Goal: Find specific page/section: Locate a particular part of the current website

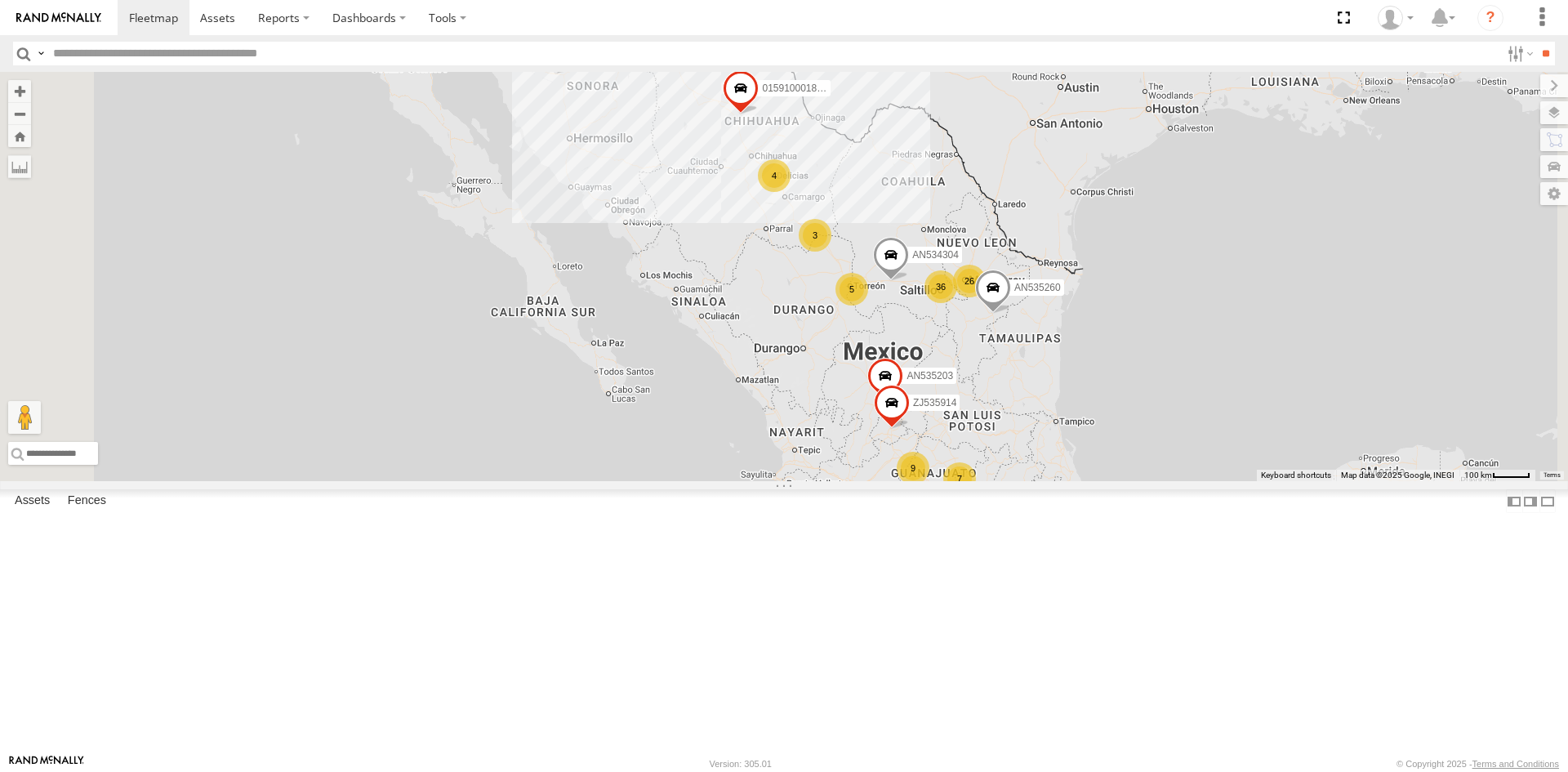
click at [81, 54] on input "text" at bounding box center [773, 53] width 1453 height 24
type input "*"
type input "***"
click at [1536, 42] on input "**" at bounding box center [1545, 53] width 19 height 24
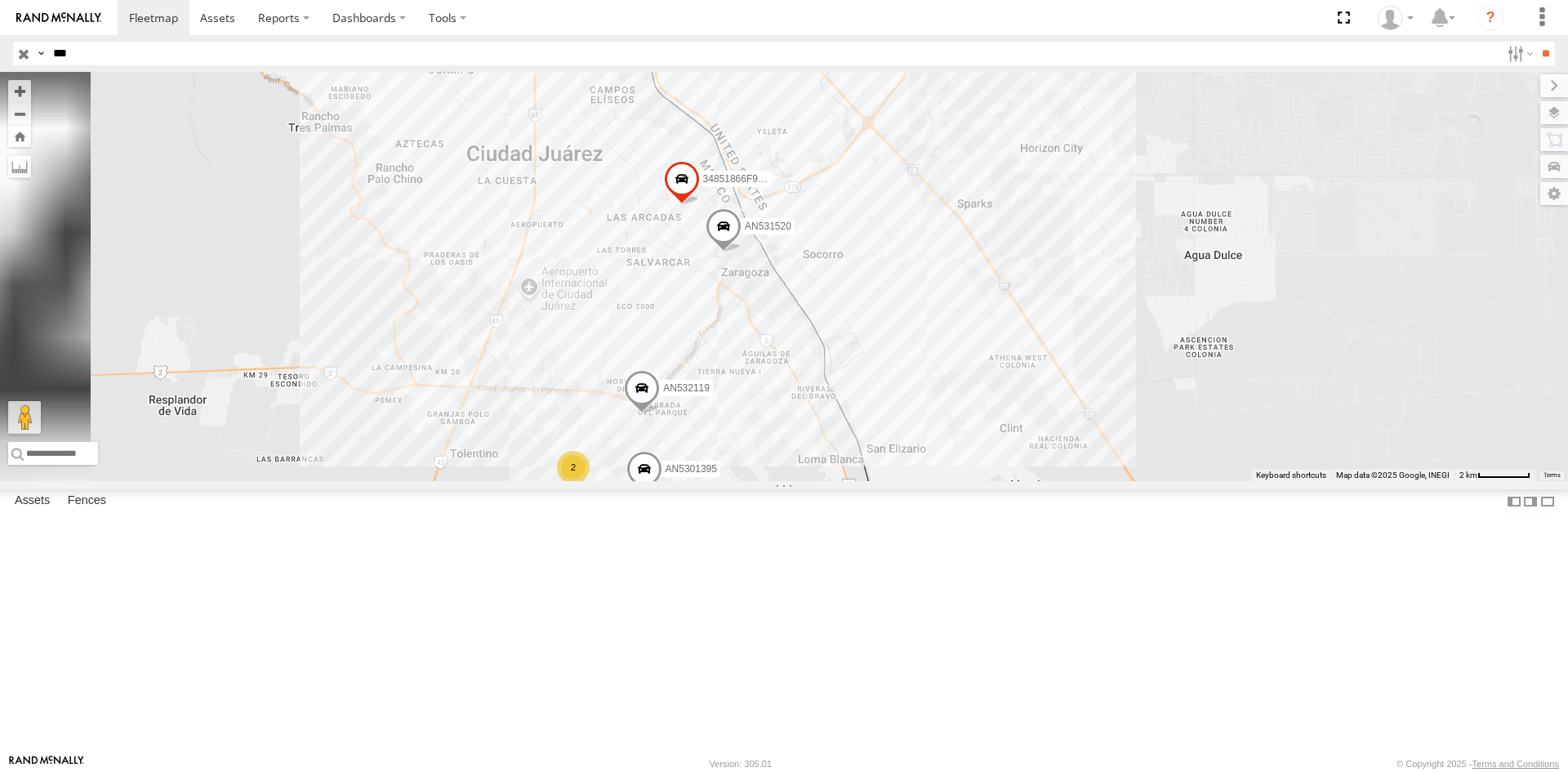
click at [0, 0] on div "L592 FLEXTRANSFER" at bounding box center [0, 0] width 0 height 0
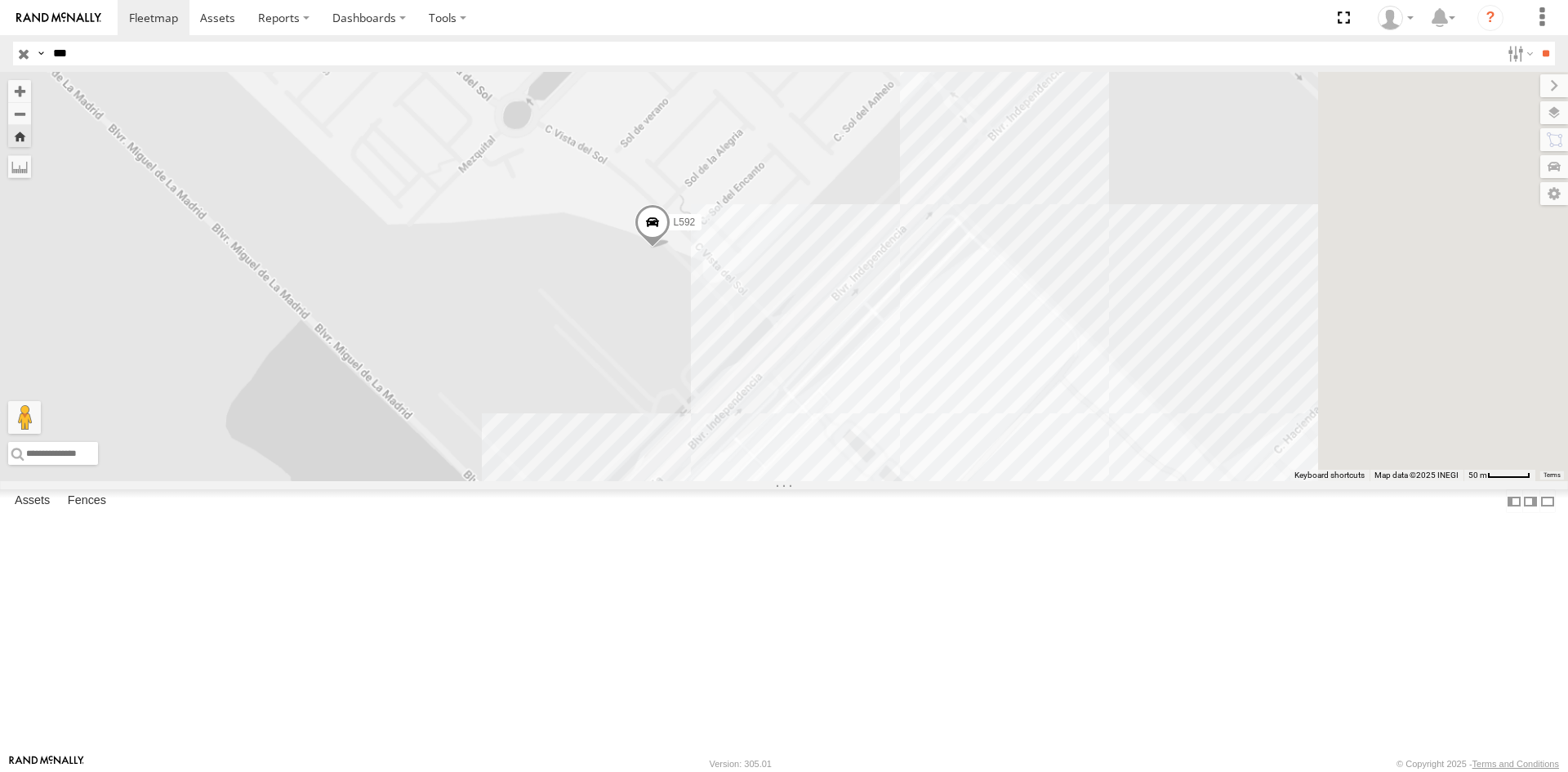
drag, startPoint x: 1205, startPoint y: 659, endPoint x: 1006, endPoint y: 521, distance: 242.2
click at [1006, 481] on div "L592" at bounding box center [784, 277] width 1568 height 409
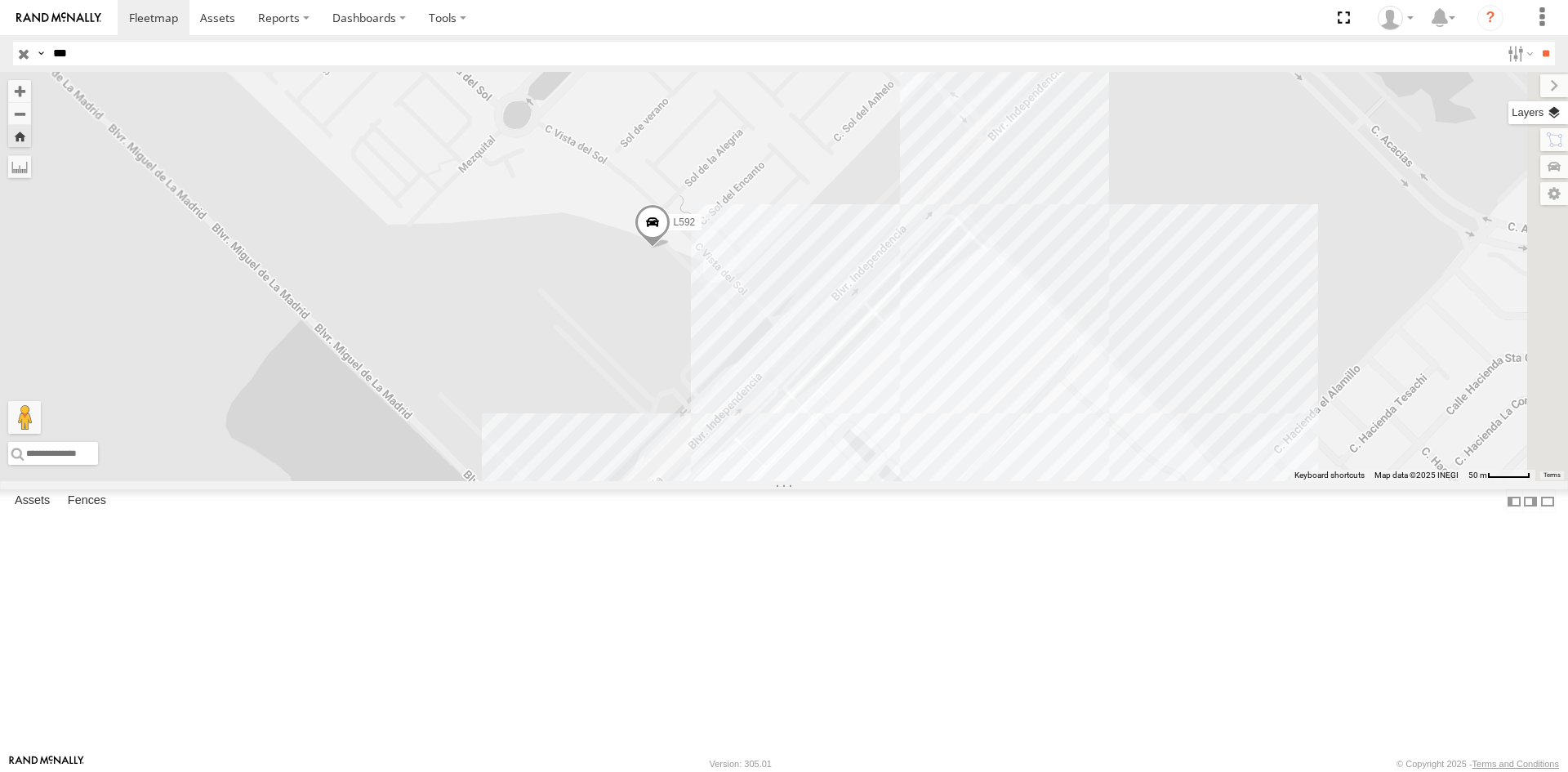
click at [1557, 112] on label at bounding box center [1538, 113] width 60 height 23
click at [0, 0] on span "Basemaps" at bounding box center [0, 0] width 0 height 0
click at [0, 0] on span "Satellite + Roadmap" at bounding box center [0, 0] width 0 height 0
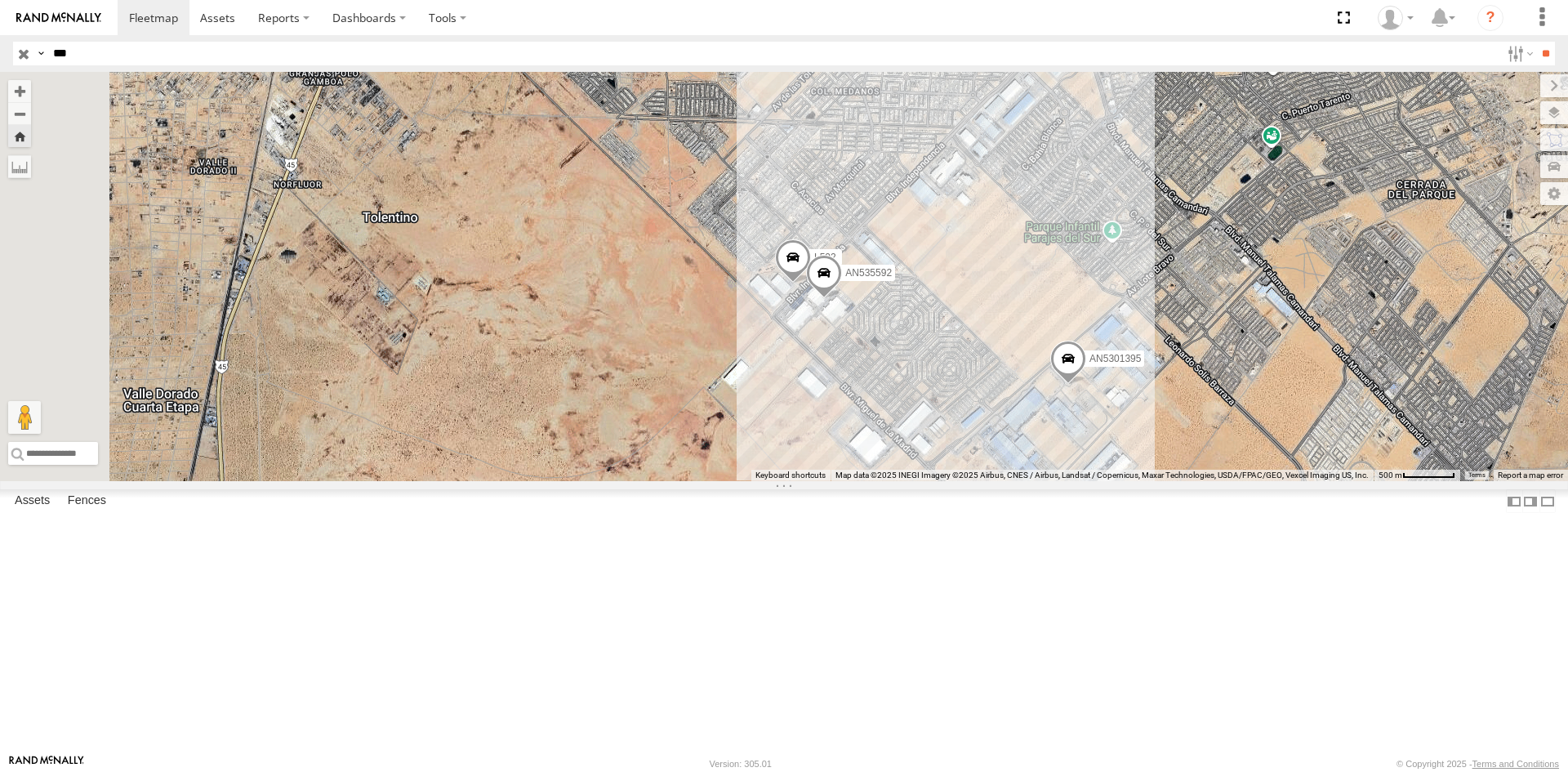
click at [0, 0] on div "L592" at bounding box center [0, 0] width 0 height 0
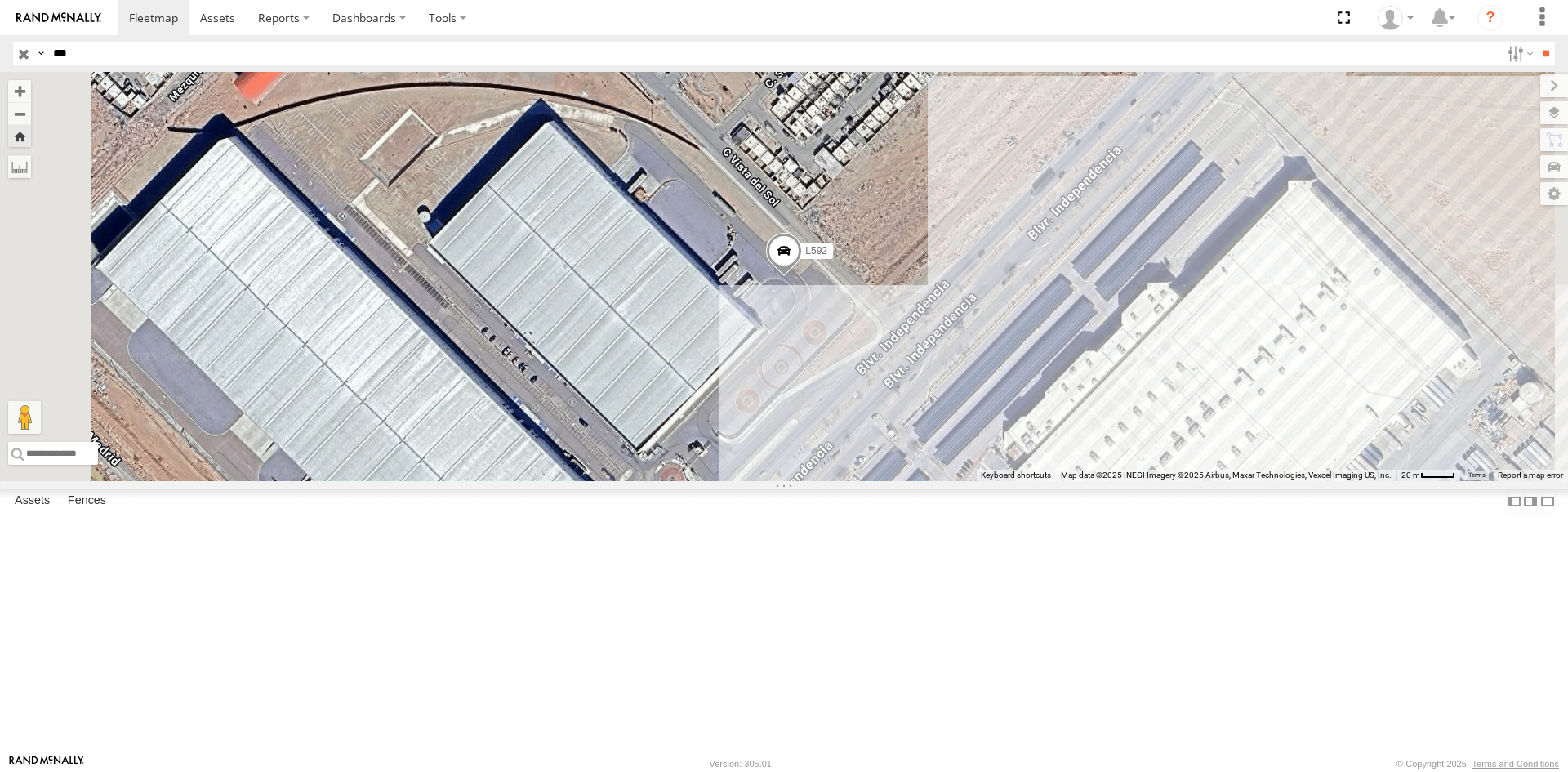
click at [0, 0] on div "FLEXTRANSFER" at bounding box center [0, 0] width 0 height 0
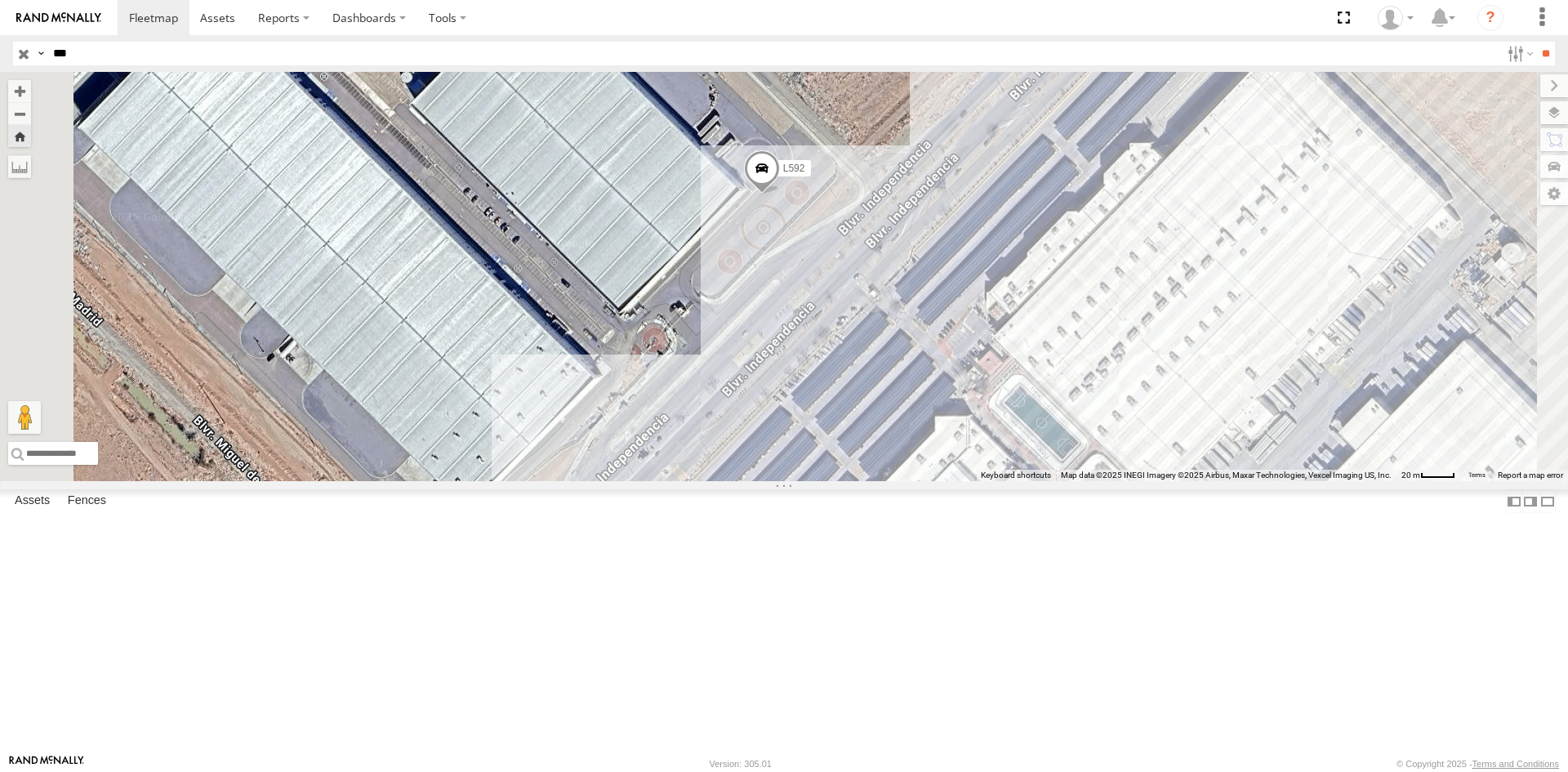
drag, startPoint x: 967, startPoint y: 571, endPoint x: 948, endPoint y: 429, distance: 143.3
click at [948, 429] on div "L592" at bounding box center [784, 277] width 1568 height 409
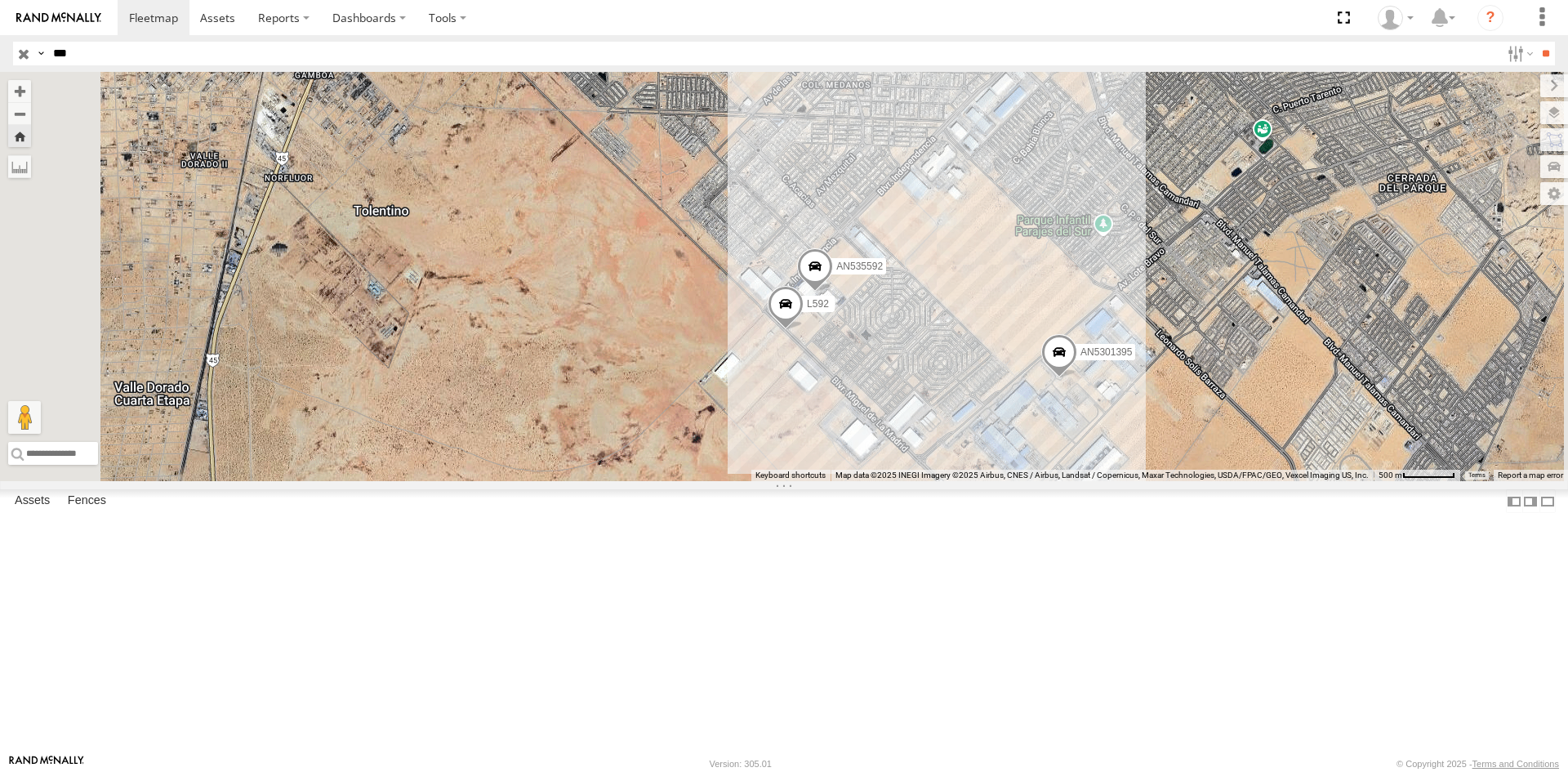
click at [0, 0] on div "FLEXTRANSFER" at bounding box center [0, 0] width 0 height 0
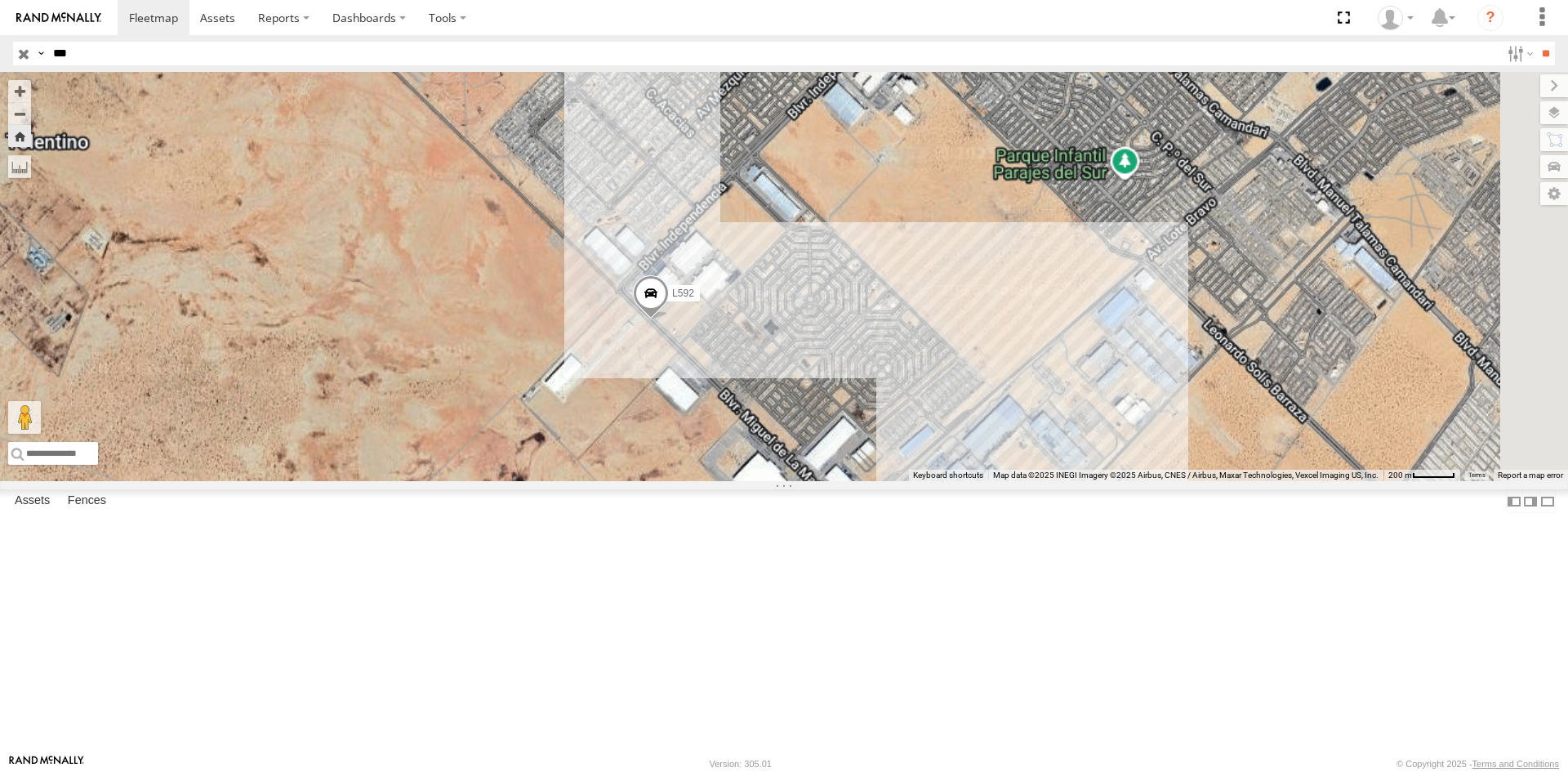
drag, startPoint x: 1104, startPoint y: 451, endPoint x: 886, endPoint y: 512, distance: 226.4
click at [887, 481] on div "L592" at bounding box center [784, 277] width 1568 height 409
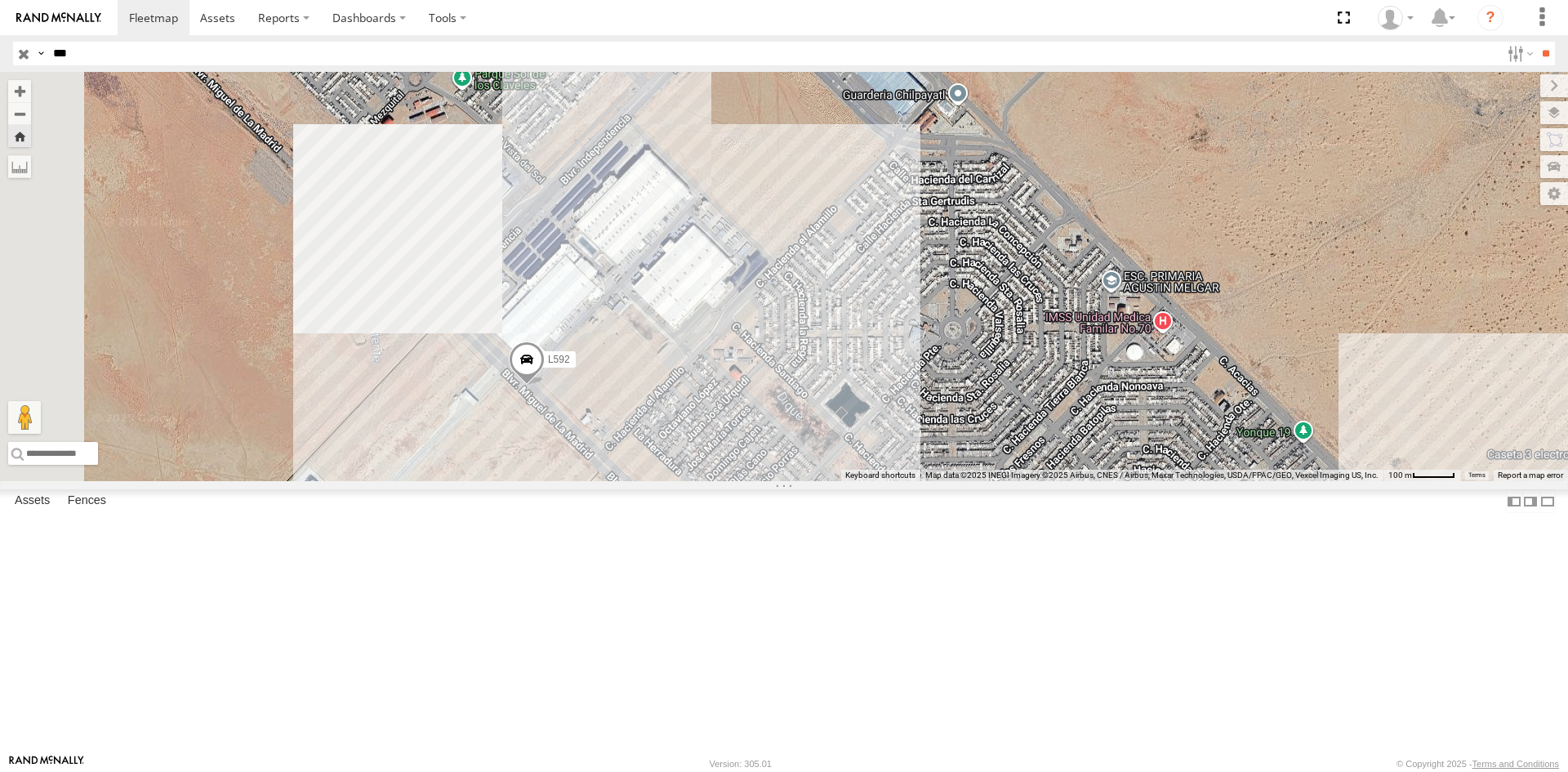
drag, startPoint x: 704, startPoint y: 557, endPoint x: 919, endPoint y: 572, distance: 215.5
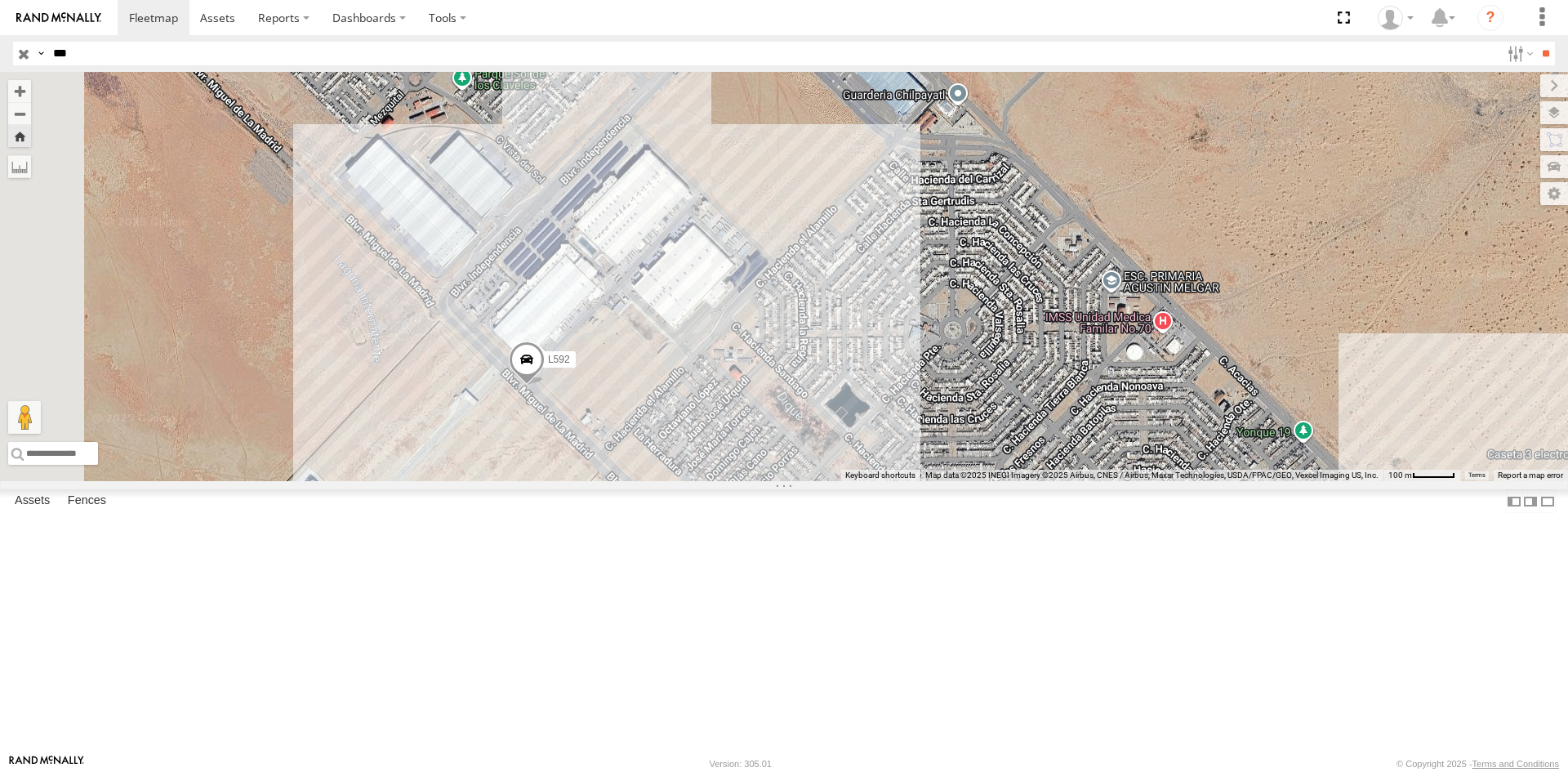
click at [919, 481] on div "L592" at bounding box center [784, 277] width 1568 height 409
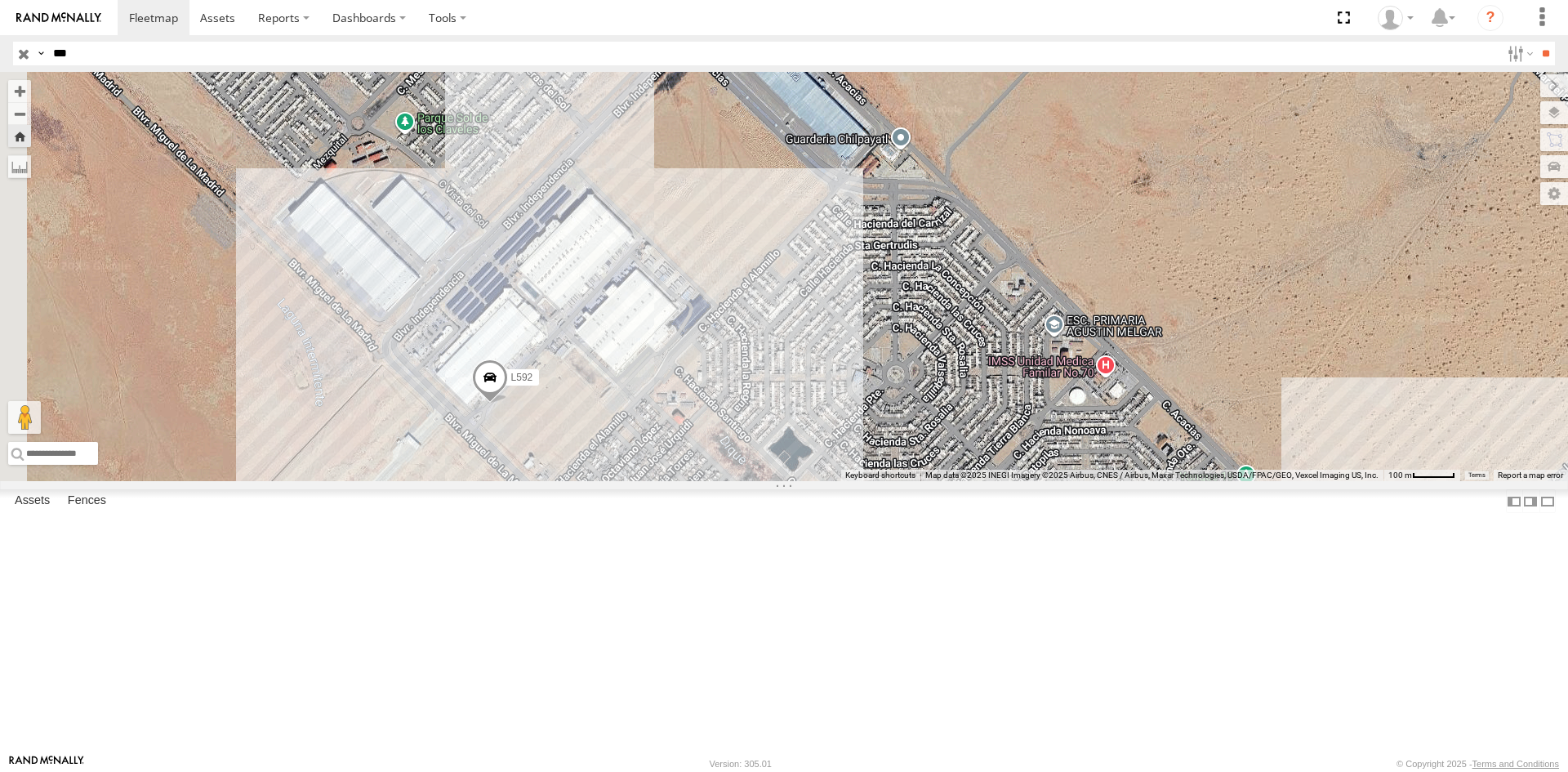
drag, startPoint x: 1064, startPoint y: 555, endPoint x: 1001, endPoint y: 603, distance: 79.2
click at [1001, 481] on div "L592" at bounding box center [784, 277] width 1568 height 409
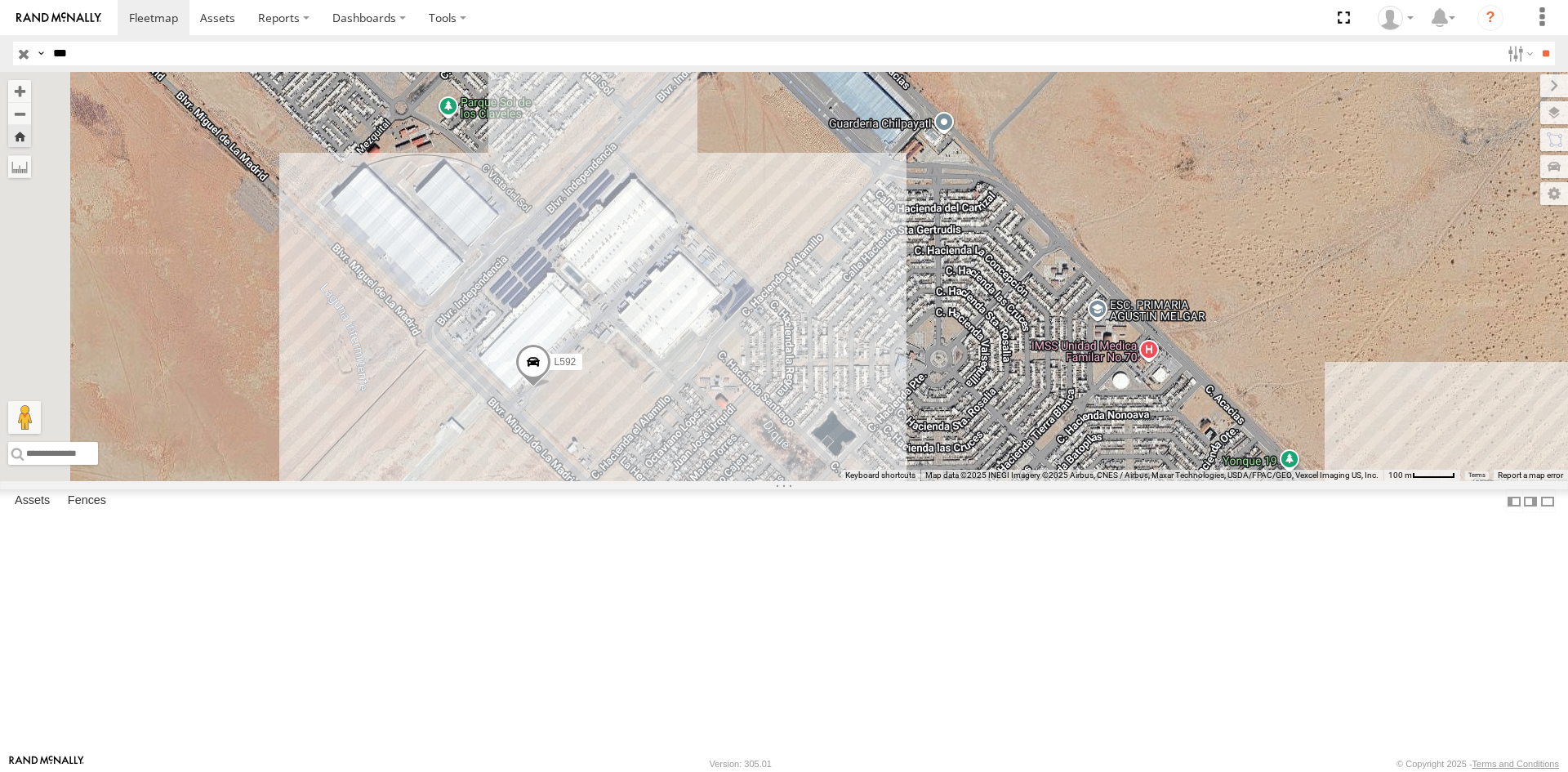
drag, startPoint x: 835, startPoint y: 642, endPoint x: 888, endPoint y: 619, distance: 57.8
click at [888, 481] on div "L592" at bounding box center [784, 277] width 1568 height 409
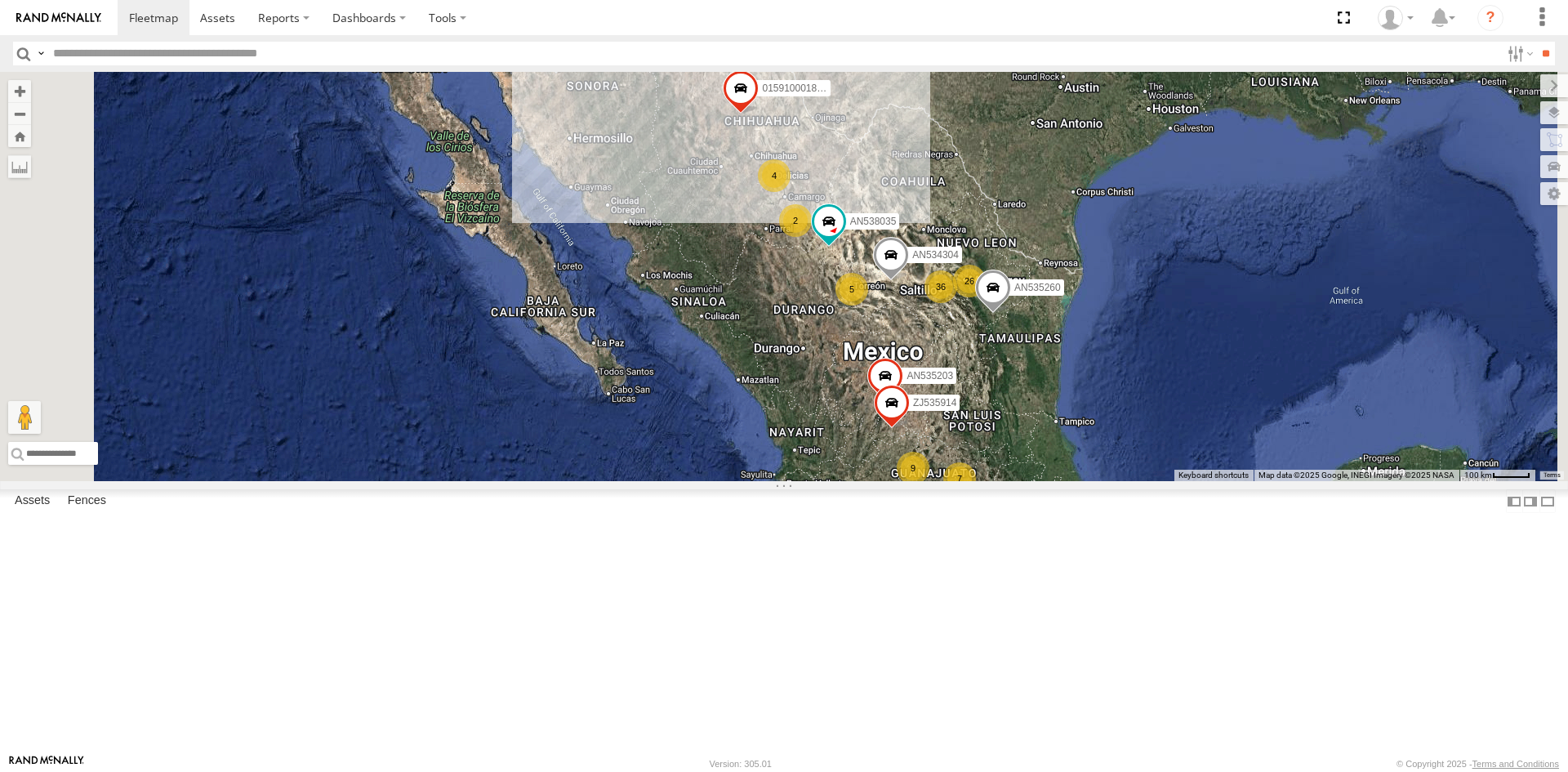
click at [86, 56] on input "text" at bounding box center [773, 53] width 1453 height 24
type input "****"
click at [1536, 42] on input "**" at bounding box center [1545, 53] width 19 height 24
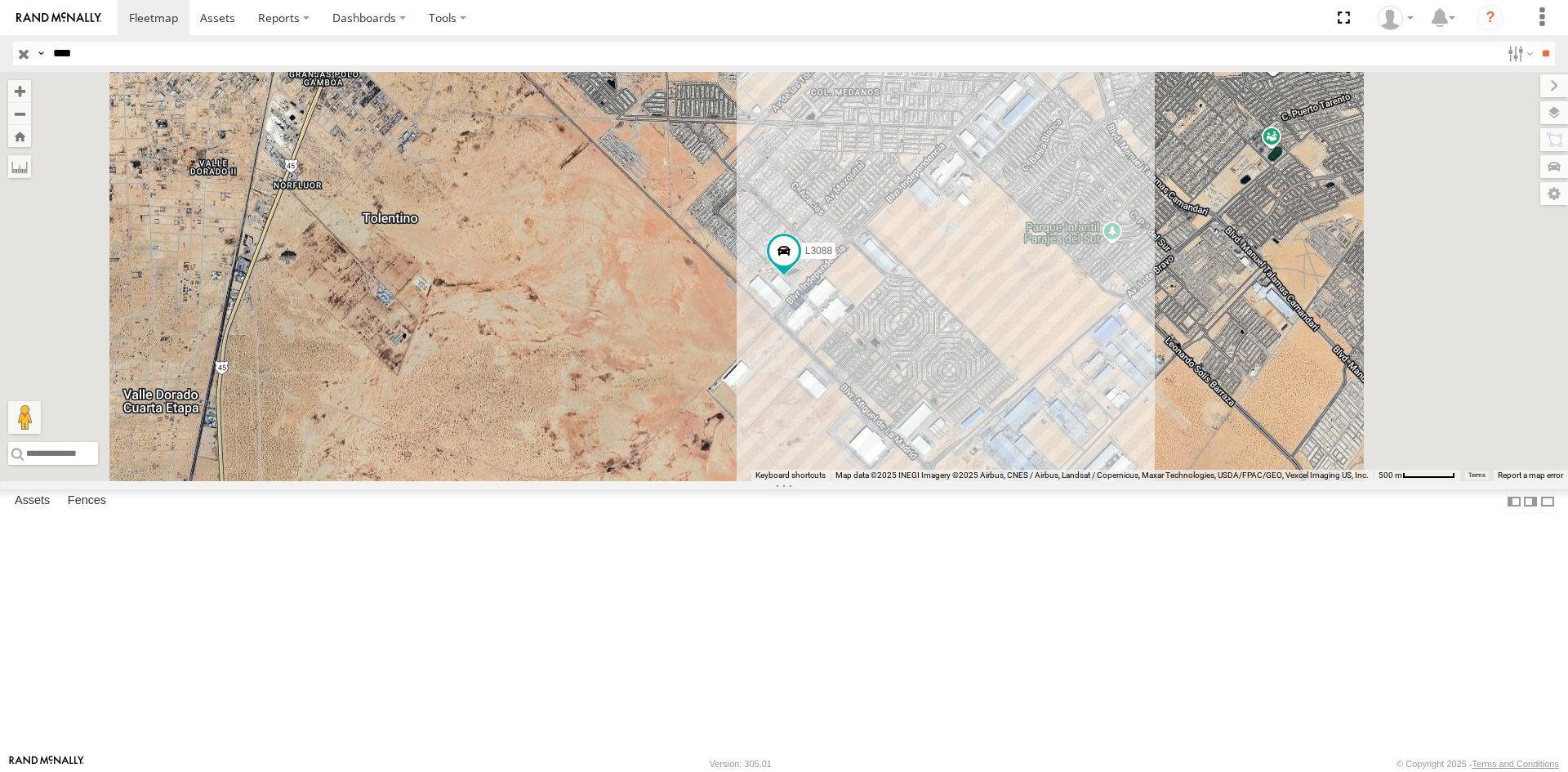
click at [0, 0] on div "L3088 FLEXTRANSFER" at bounding box center [0, 0] width 0 height 0
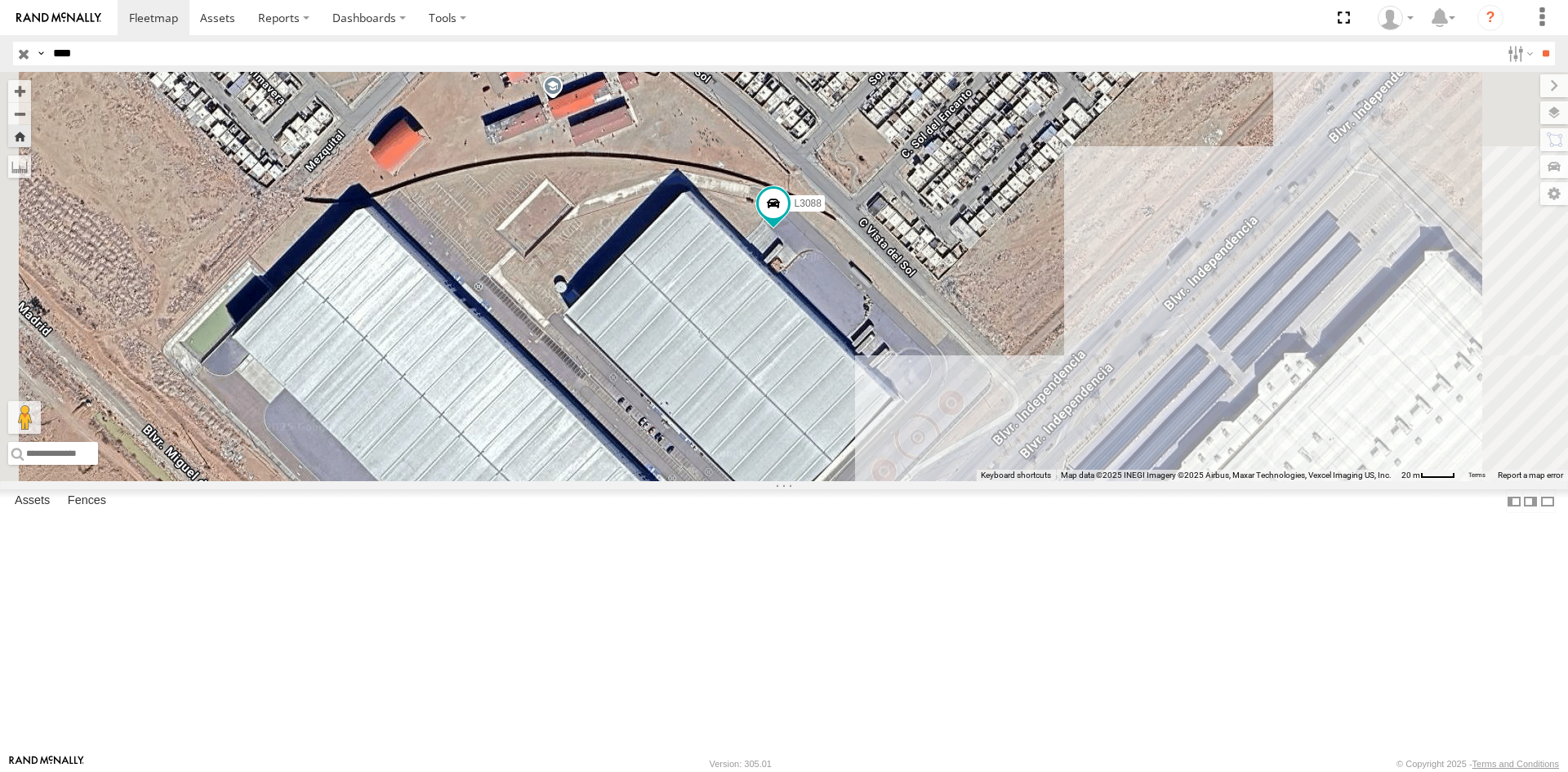
drag, startPoint x: 983, startPoint y: 621, endPoint x: 978, endPoint y: 603, distance: 18.7
click at [979, 481] on div "L3088" at bounding box center [784, 277] width 1568 height 409
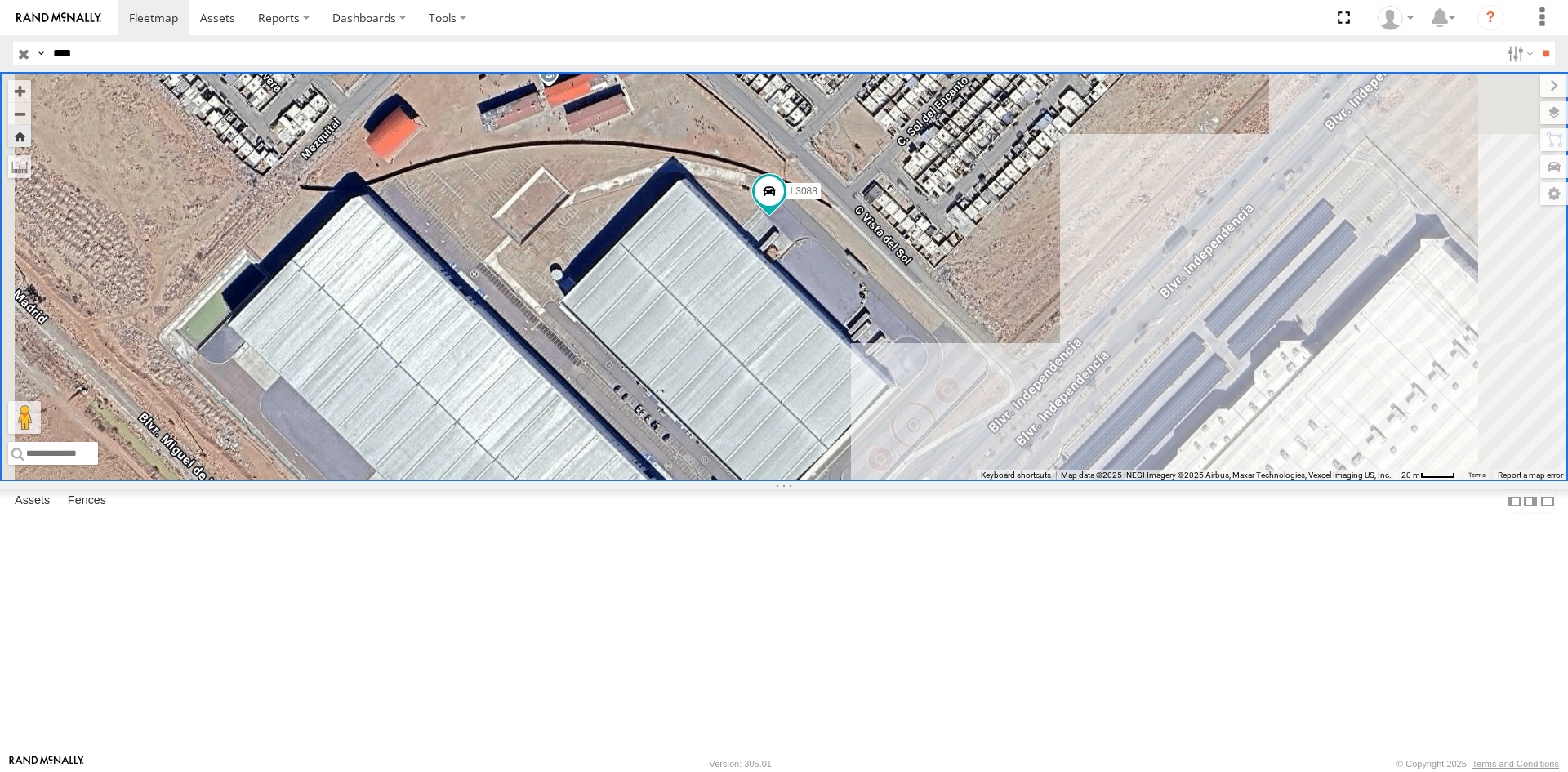
click at [0, 0] on div "FLEXTRANSFER" at bounding box center [0, 0] width 0 height 0
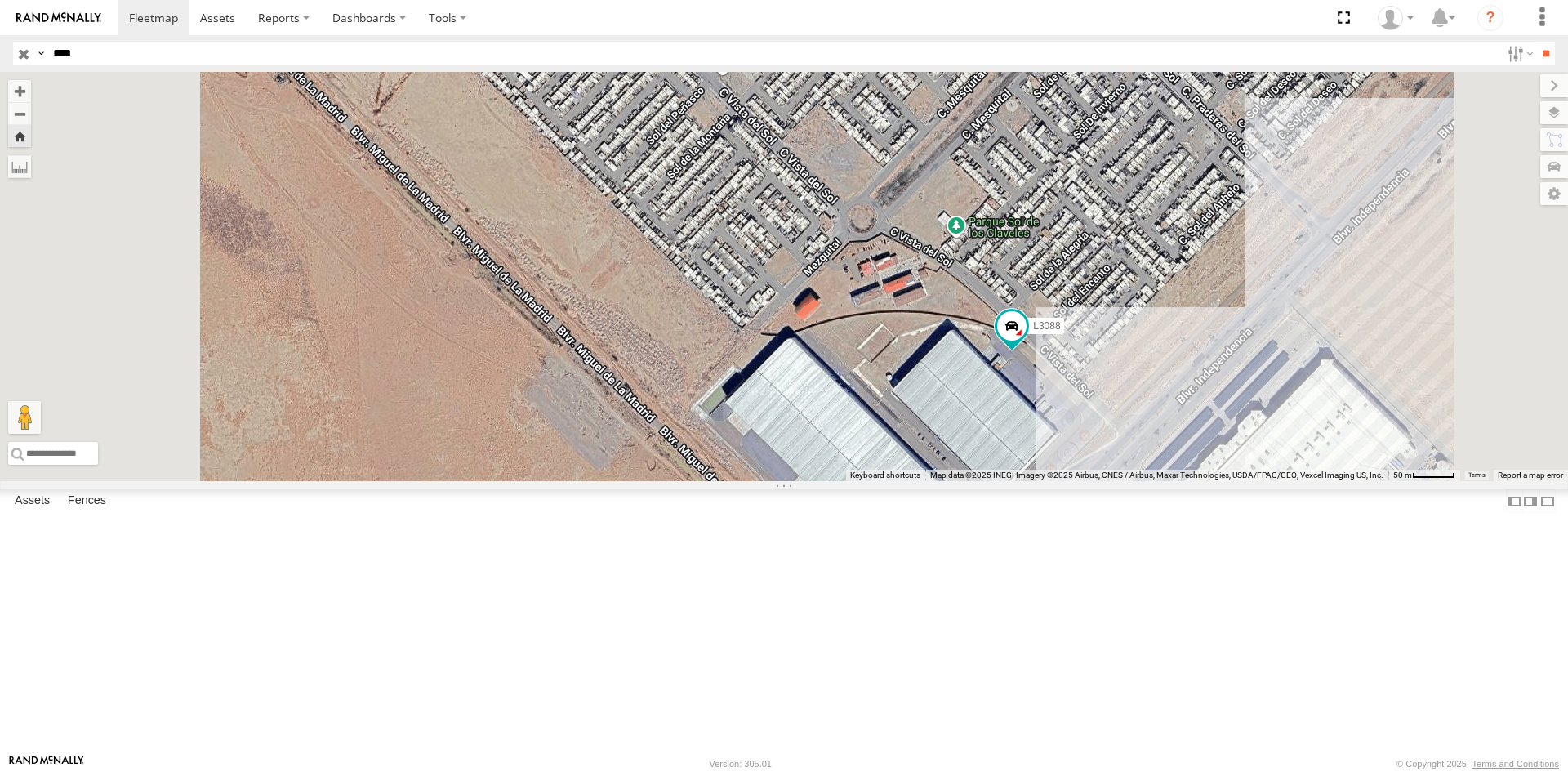
click at [0, 0] on div "L3088" at bounding box center [0, 0] width 0 height 0
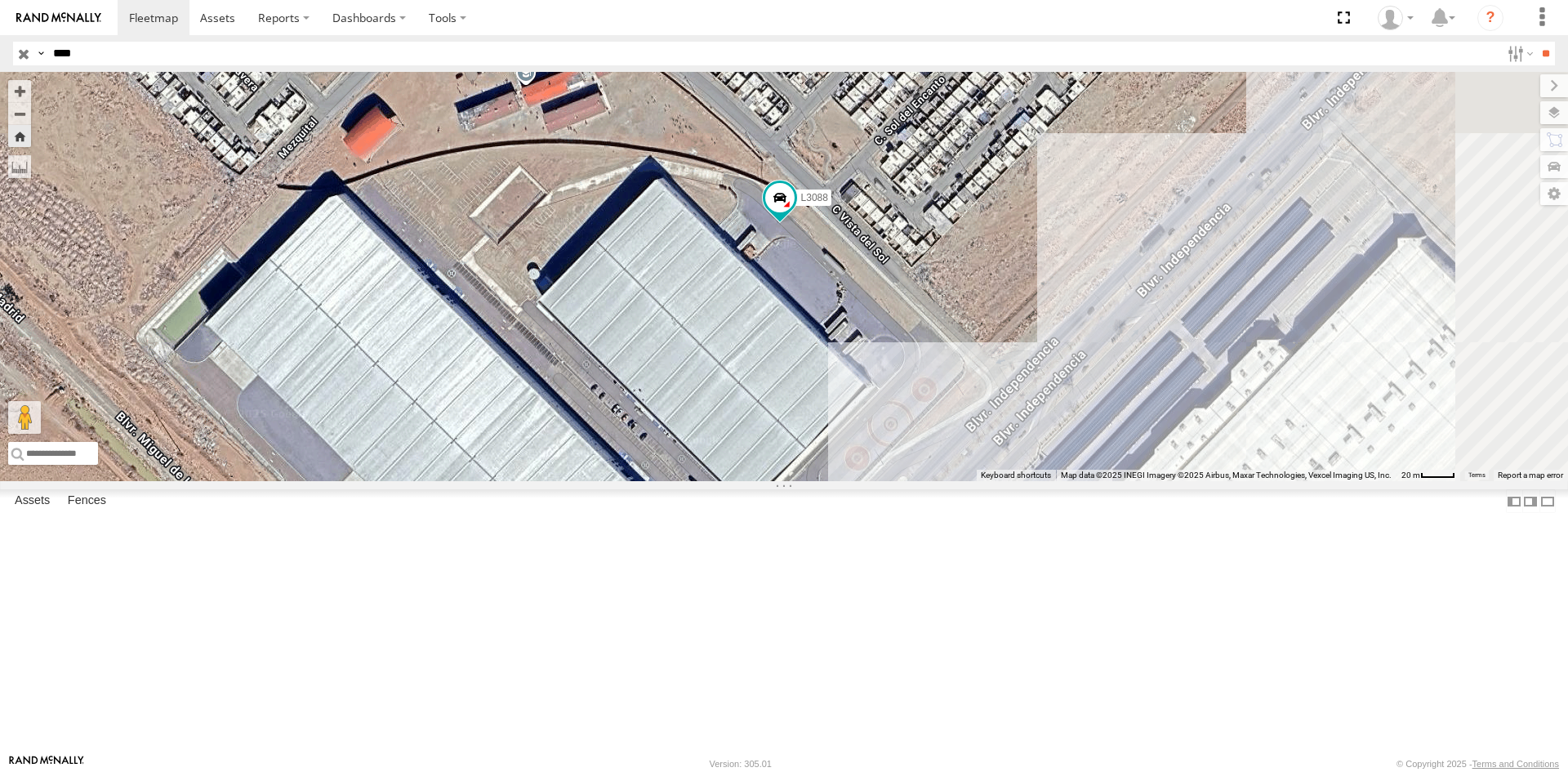
drag, startPoint x: 1061, startPoint y: 593, endPoint x: 1051, endPoint y: 541, distance: 53.0
click at [1051, 481] on div "L3088" at bounding box center [784, 277] width 1568 height 409
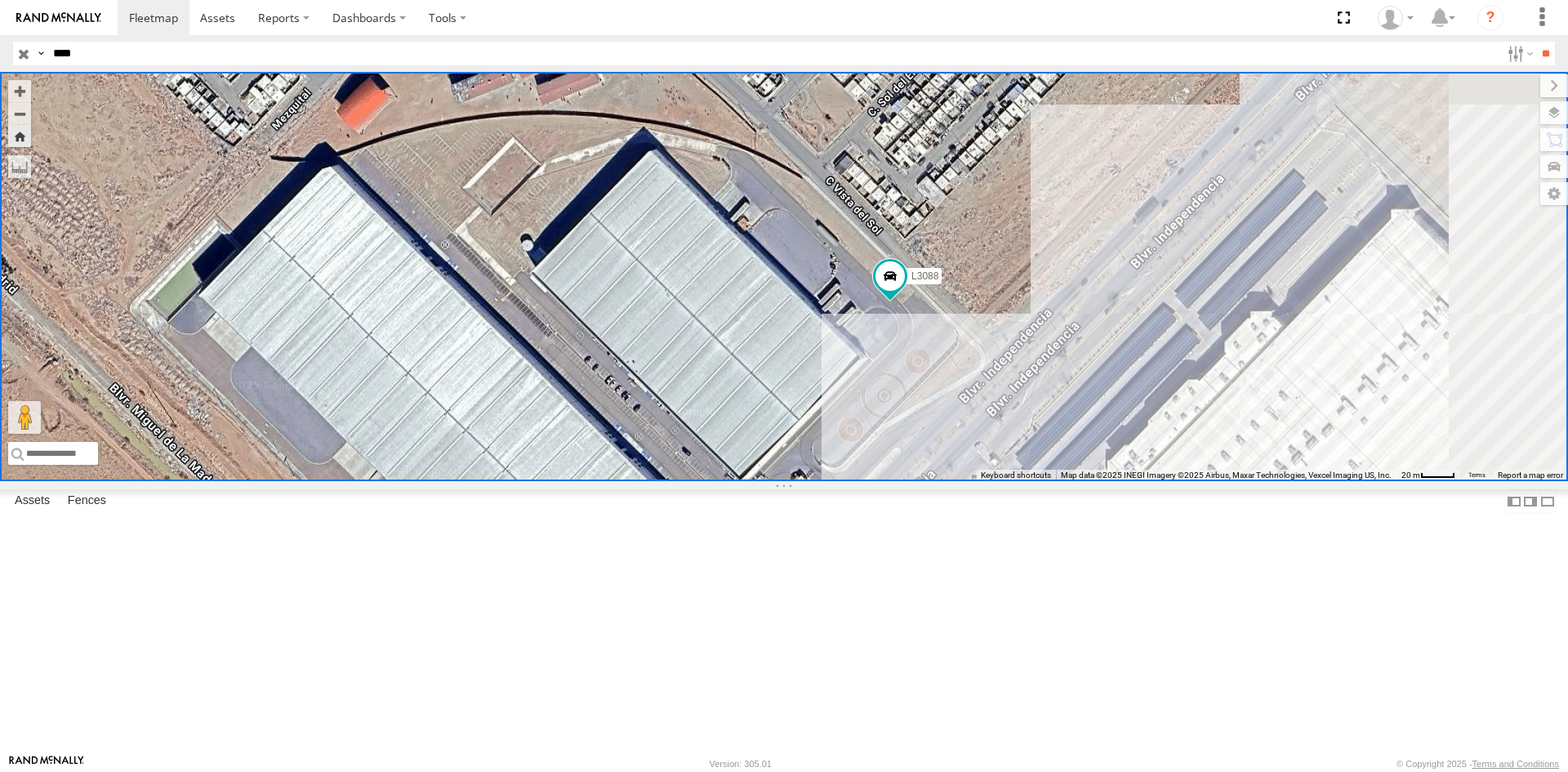
drag, startPoint x: 87, startPoint y: 115, endPoint x: 98, endPoint y: 115, distance: 11.0
click at [0, 0] on div "FLEXTRANSFER" at bounding box center [0, 0] width 0 height 0
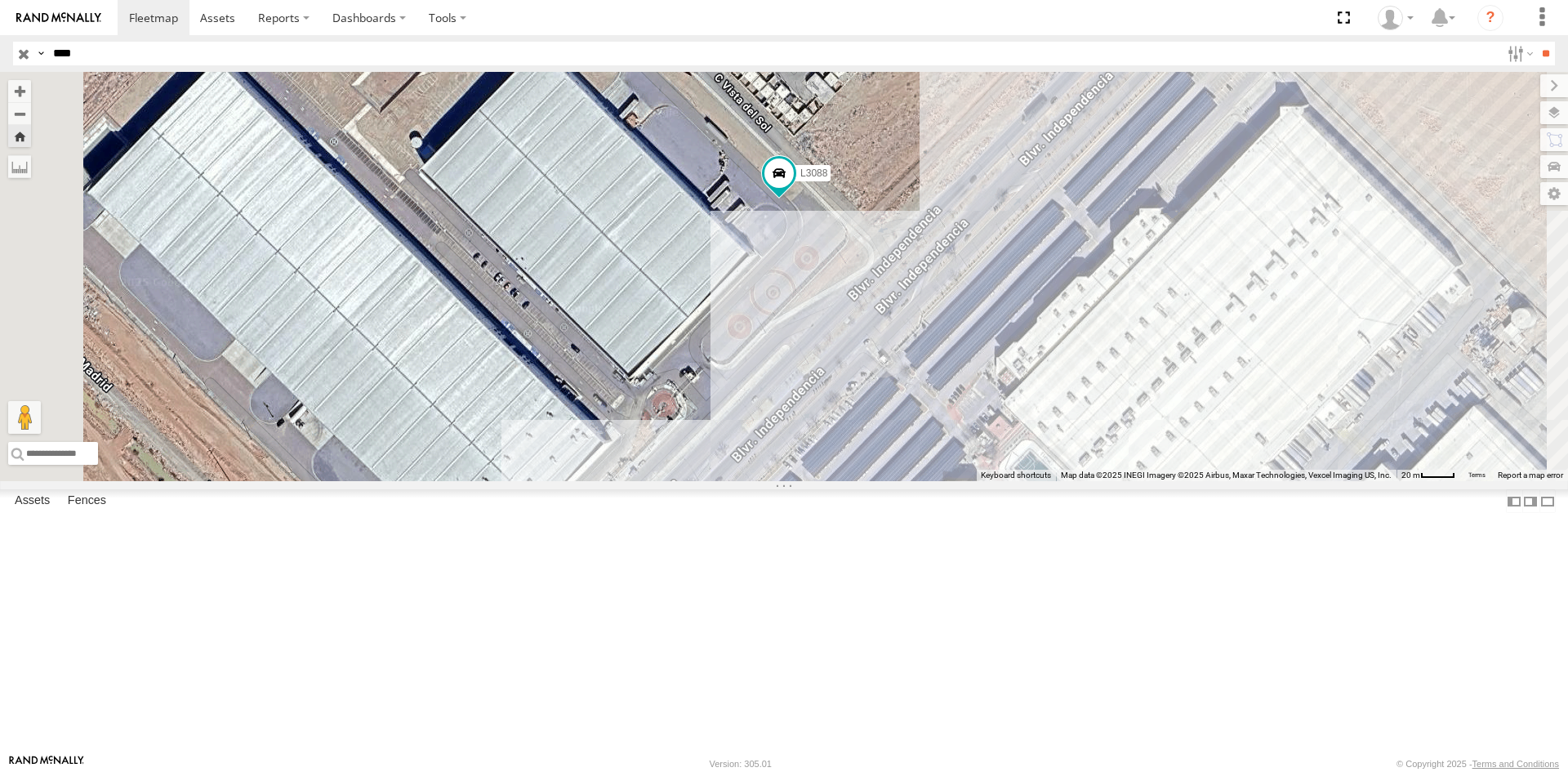
drag, startPoint x: 968, startPoint y: 536, endPoint x: 962, endPoint y: 458, distance: 78.2
click at [962, 458] on div "L3088" at bounding box center [784, 277] width 1568 height 409
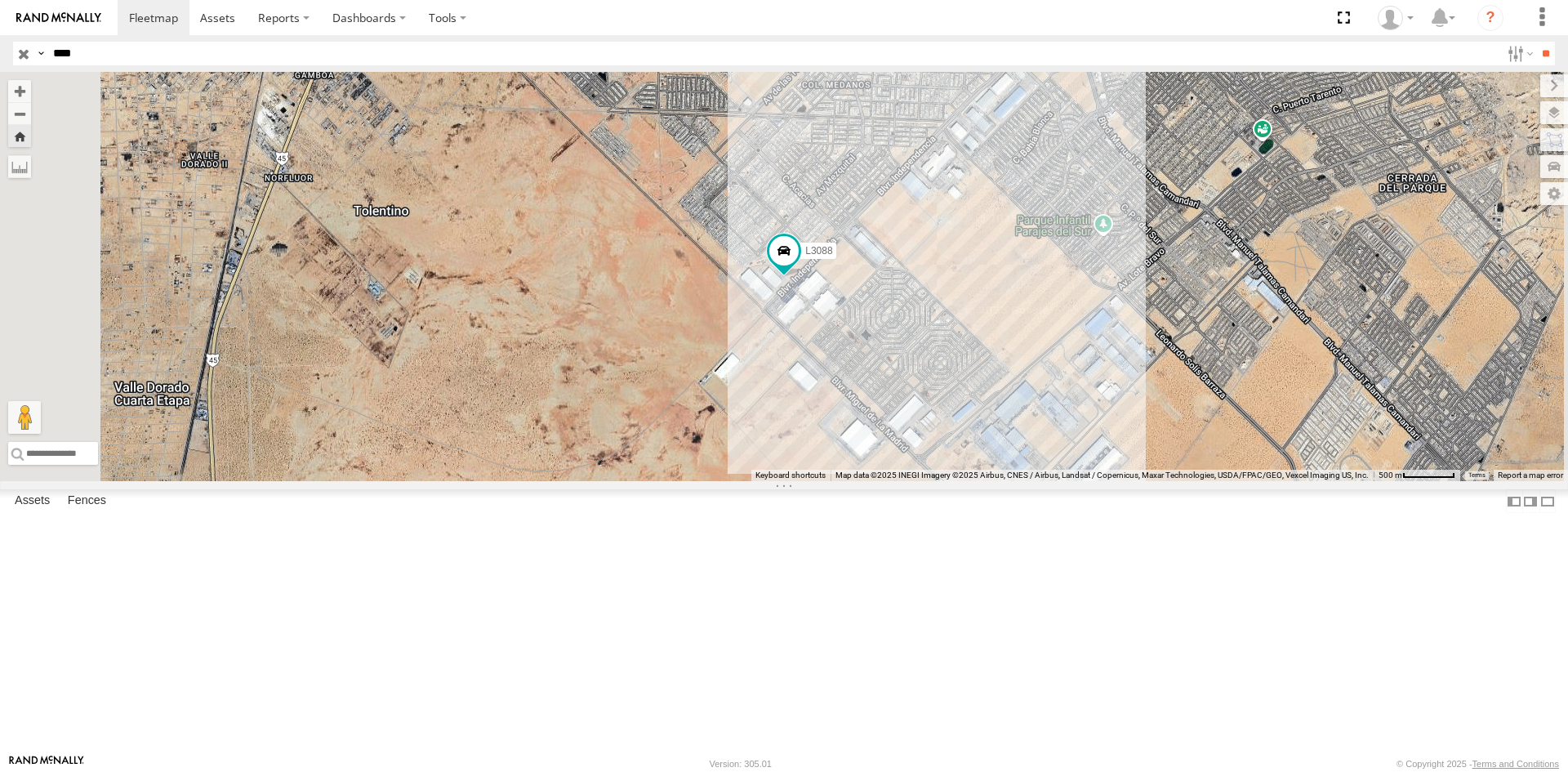
click at [0, 0] on div "L3088 FLEXTRANSFER" at bounding box center [0, 0] width 0 height 0
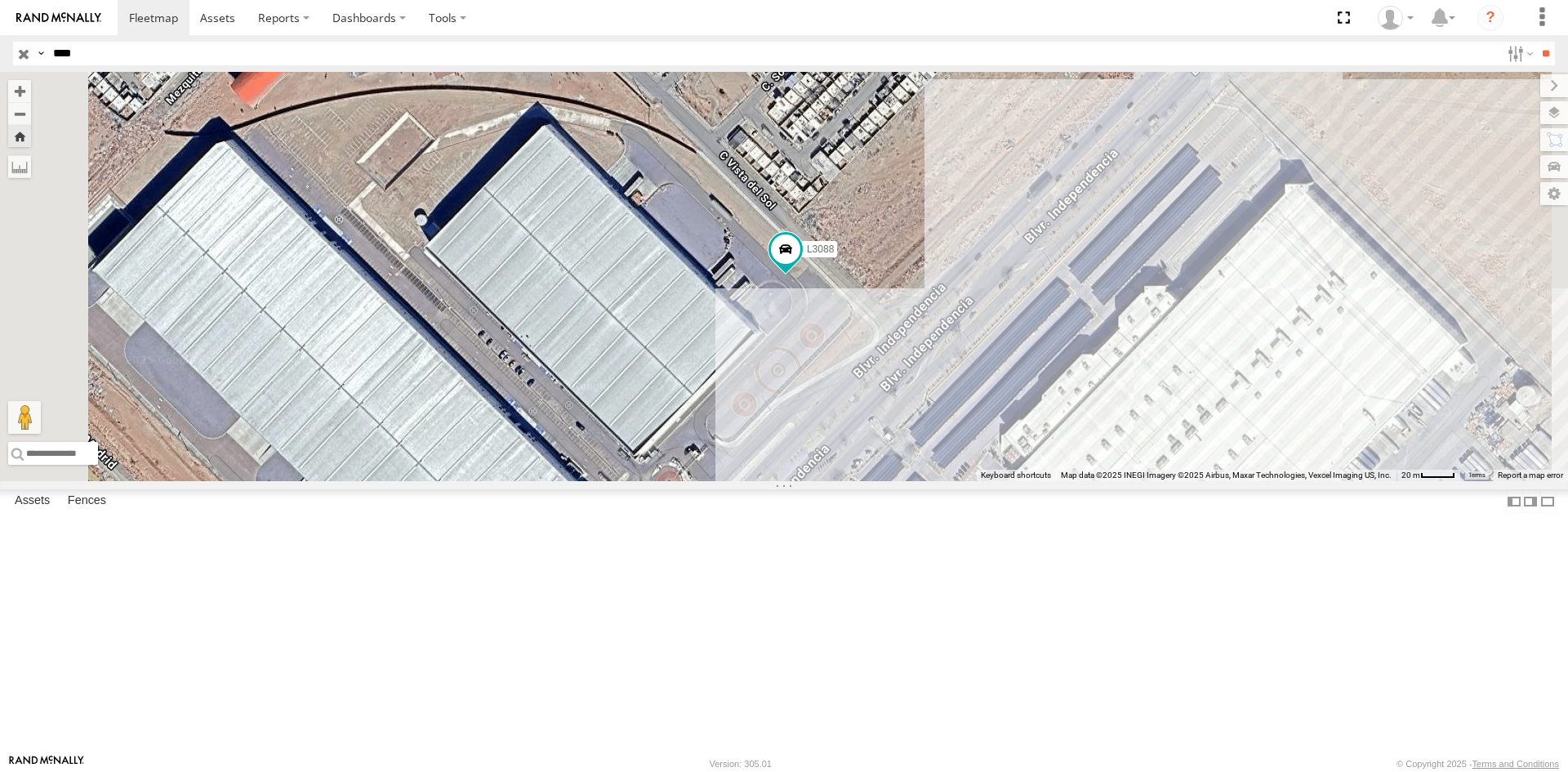
click at [0, 0] on div "L3088 FLEXTRANSFER" at bounding box center [0, 0] width 0 height 0
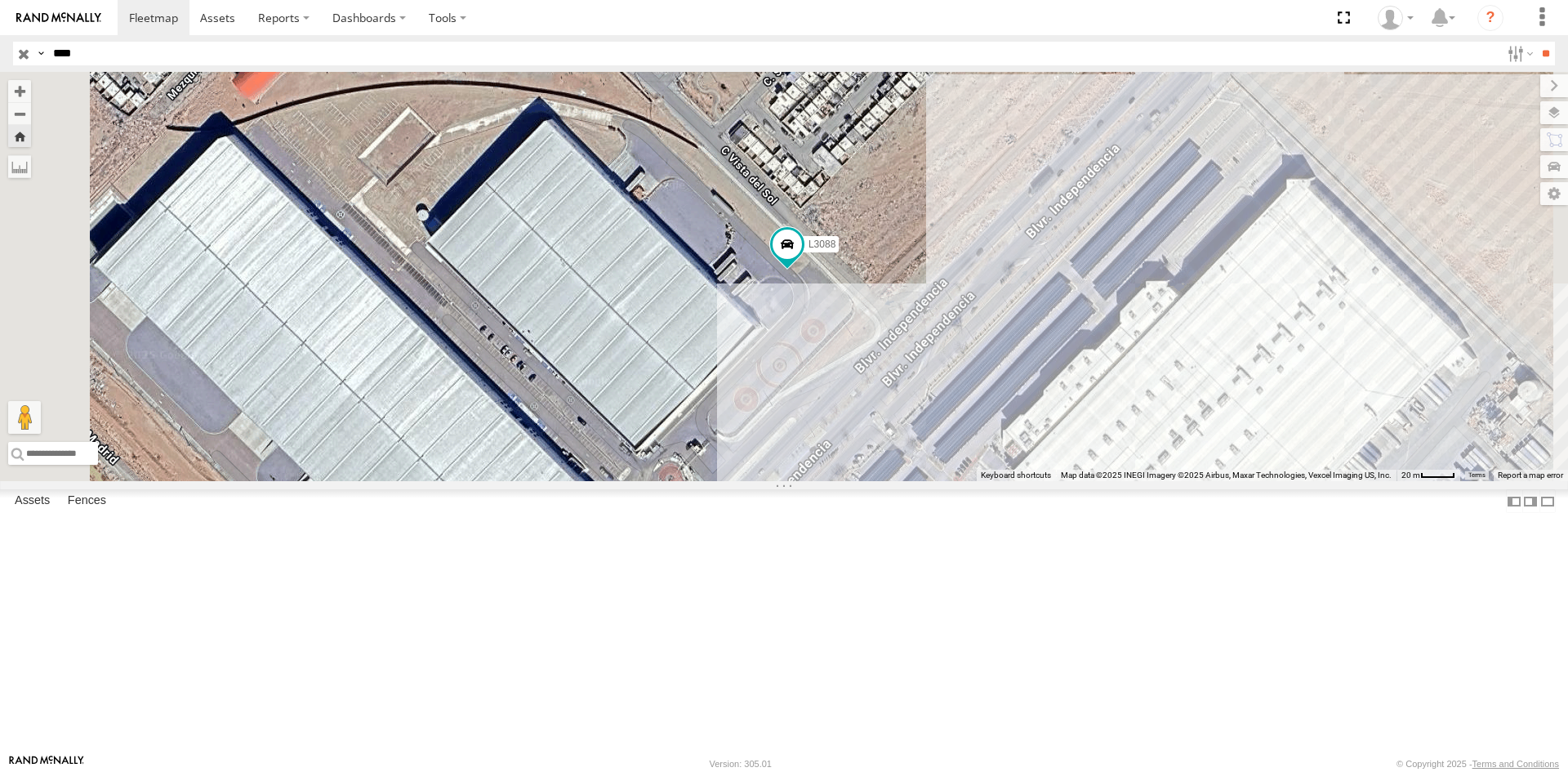
drag, startPoint x: 992, startPoint y: 543, endPoint x: 952, endPoint y: 517, distance: 47.7
click at [952, 481] on div "L3088" at bounding box center [784, 277] width 1568 height 409
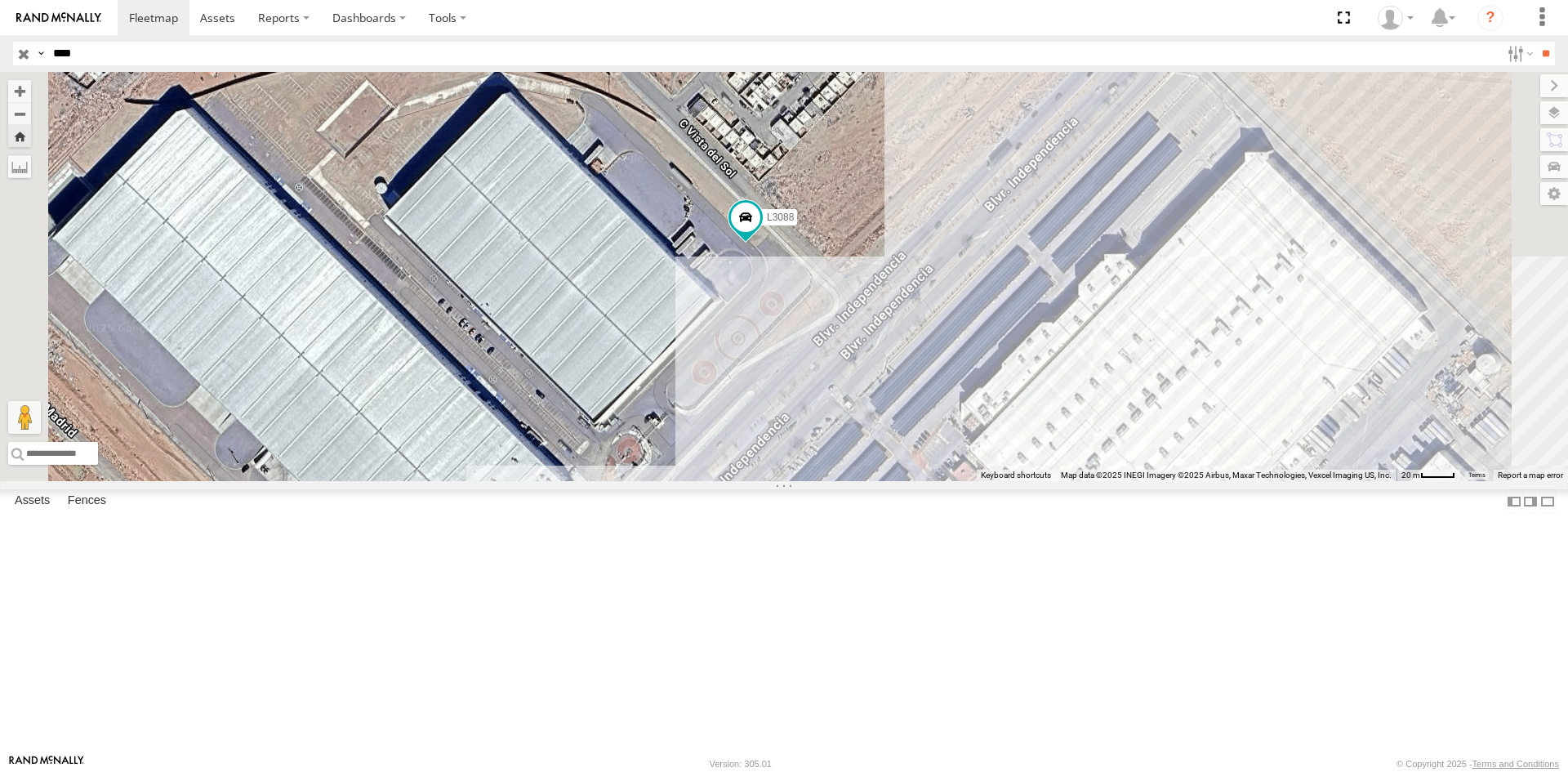
click at [0, 0] on div "L3088 FLEXTRANSFER" at bounding box center [0, 0] width 0 height 0
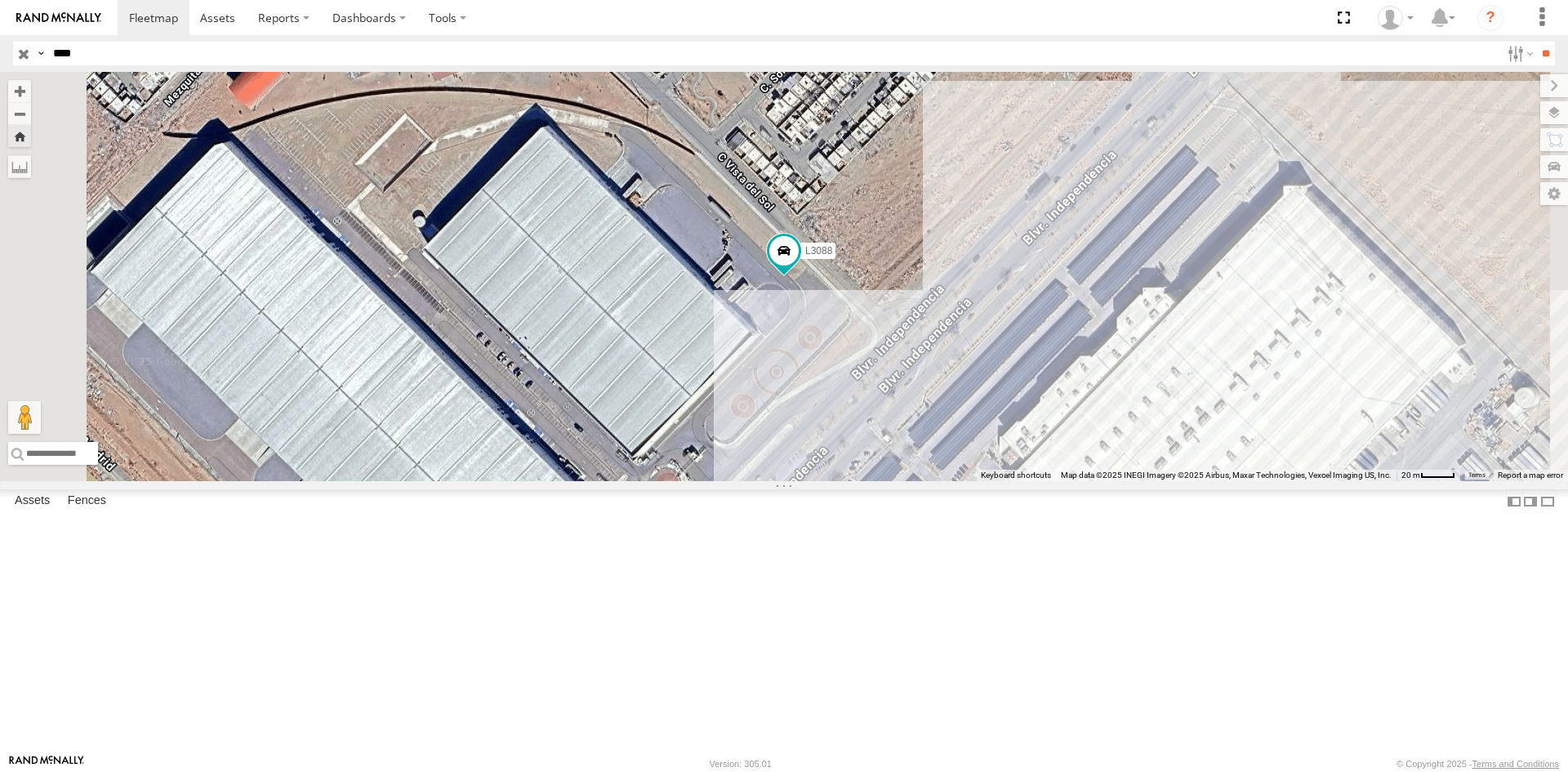
click at [0, 0] on div "L3088" at bounding box center [0, 0] width 0 height 0
click at [0, 0] on div "L3088 FLEXTRANSFER" at bounding box center [0, 0] width 0 height 0
click at [0, 0] on div "L3088" at bounding box center [0, 0] width 0 height 0
click at [0, 0] on div "L3088 FLEXTRANSFER" at bounding box center [0, 0] width 0 height 0
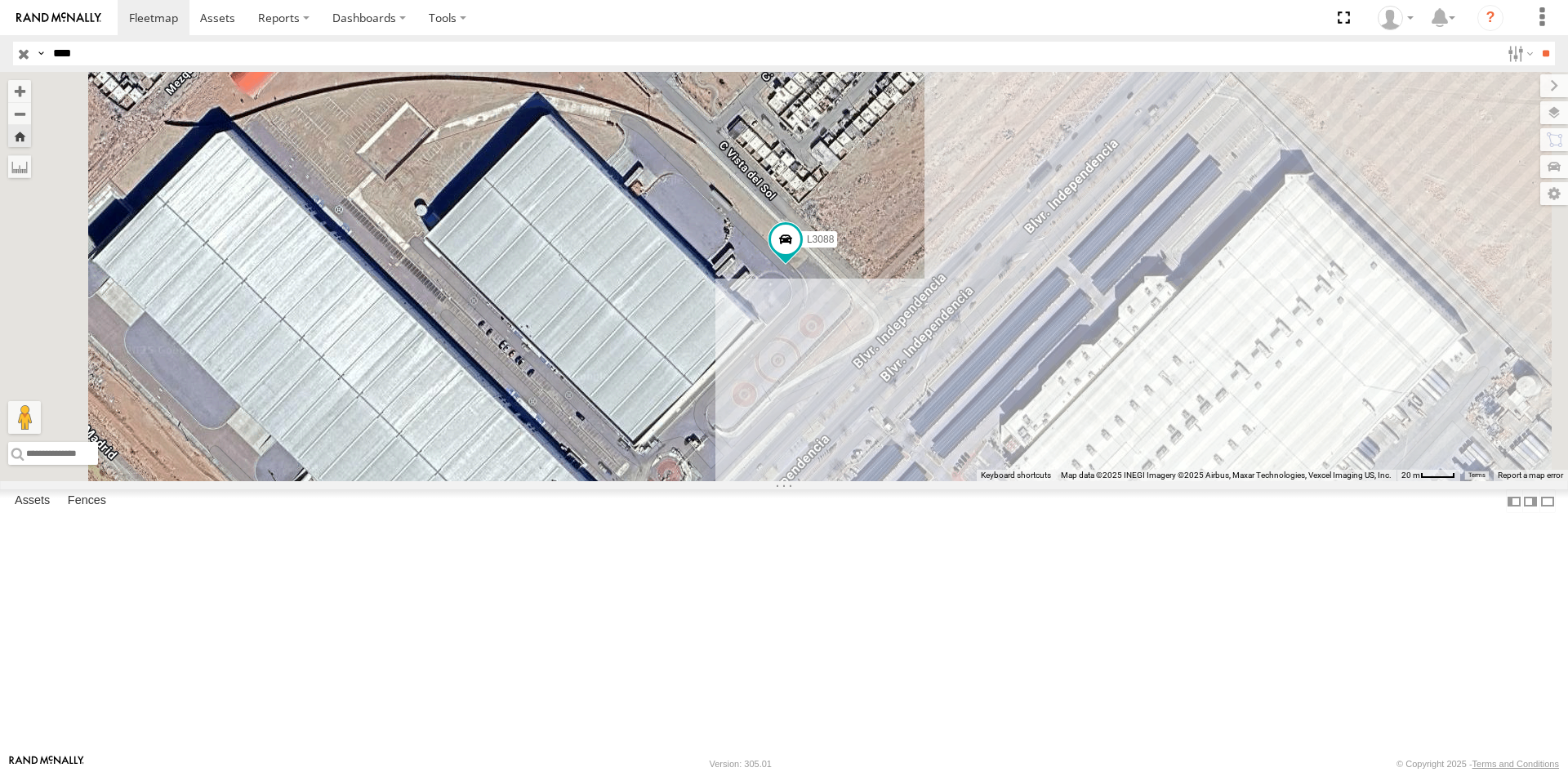
drag, startPoint x: 1016, startPoint y: 515, endPoint x: 955, endPoint y: 532, distance: 63.3
click at [955, 481] on div "L3088" at bounding box center [784, 277] width 1568 height 409
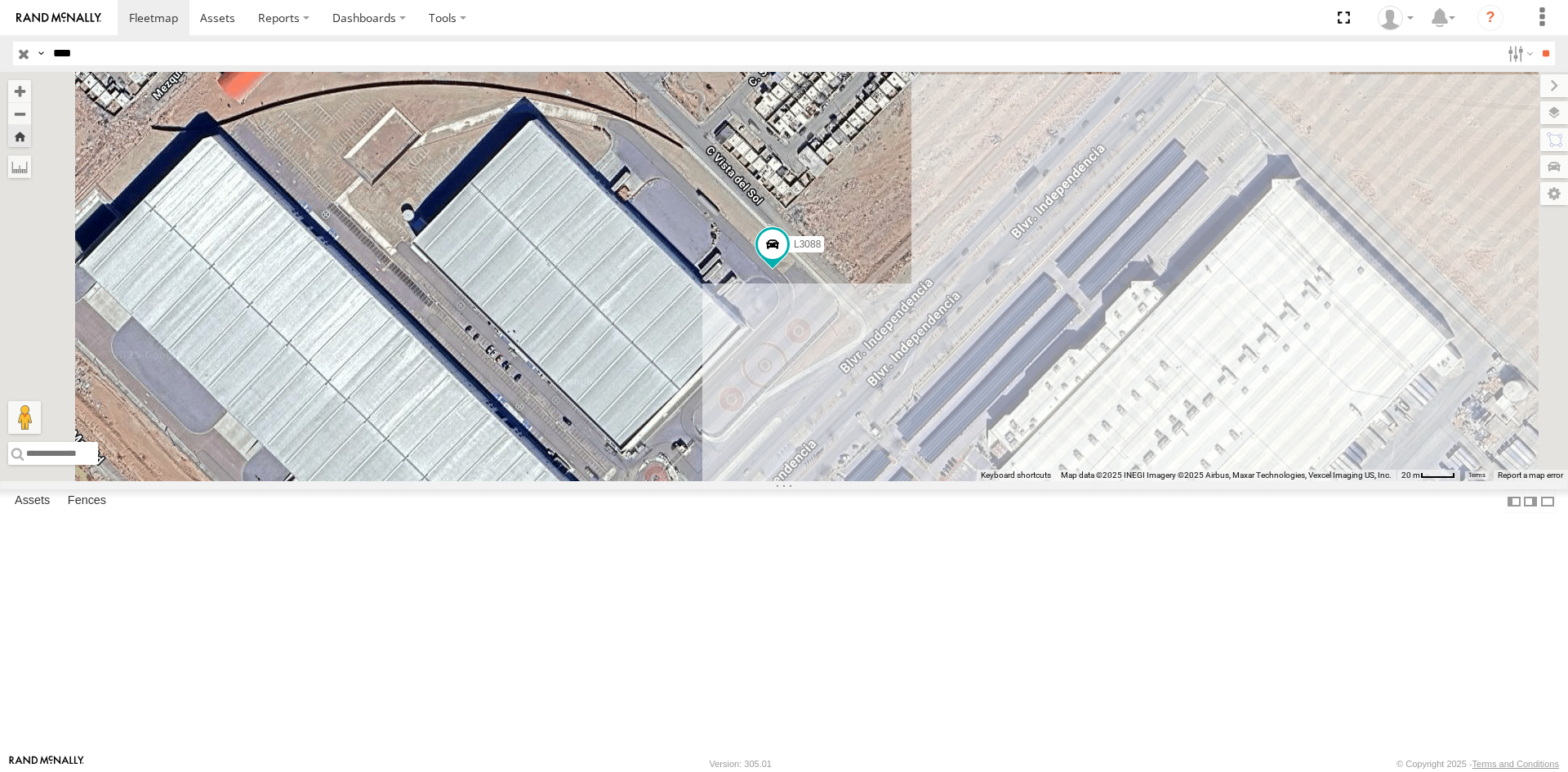
click at [0, 0] on div "L3088 FLEXTRANSFER" at bounding box center [0, 0] width 0 height 0
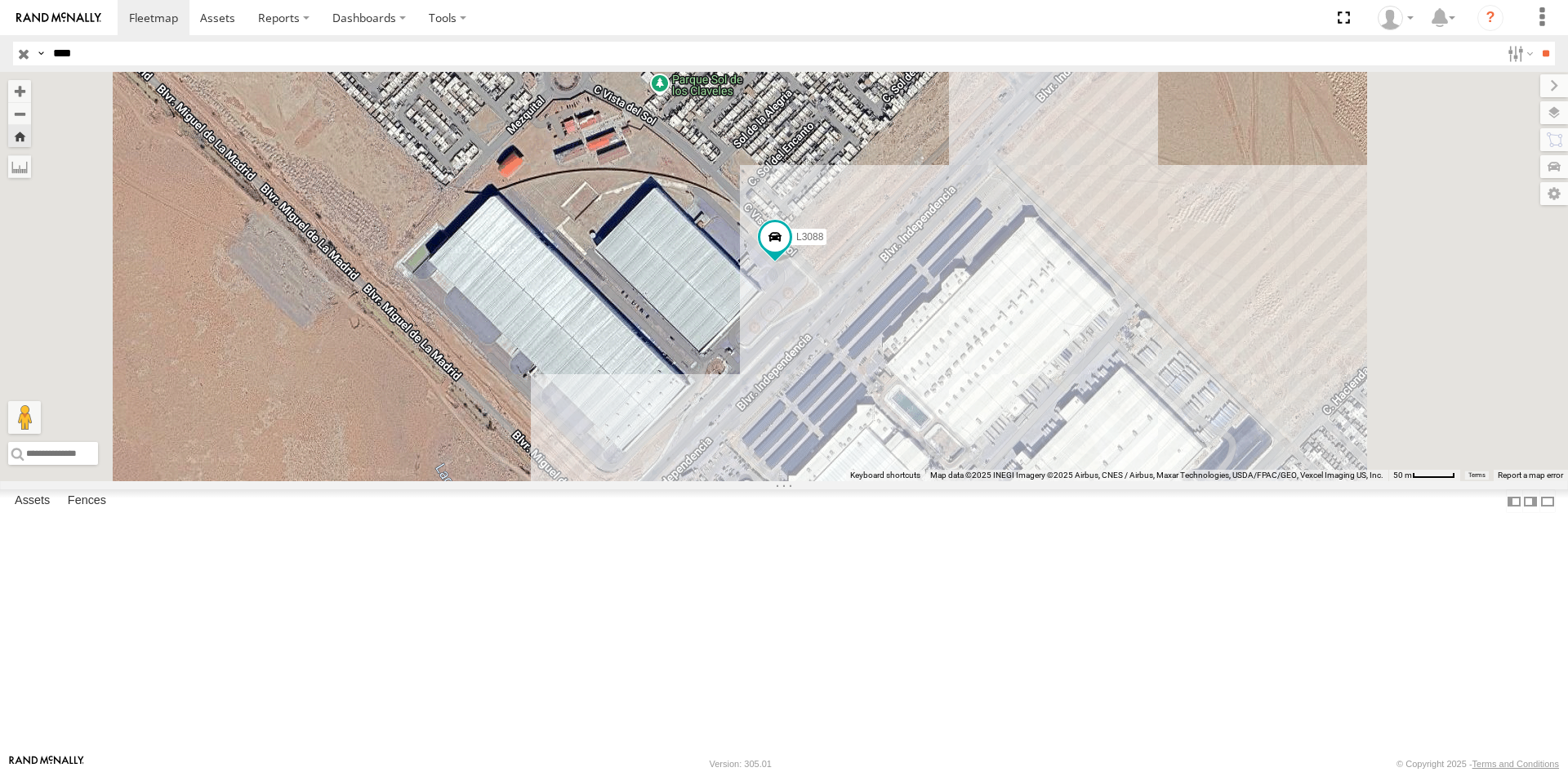
drag, startPoint x: 999, startPoint y: 643, endPoint x: 989, endPoint y: 488, distance: 155.3
click at [989, 481] on div "L3088" at bounding box center [784, 277] width 1568 height 409
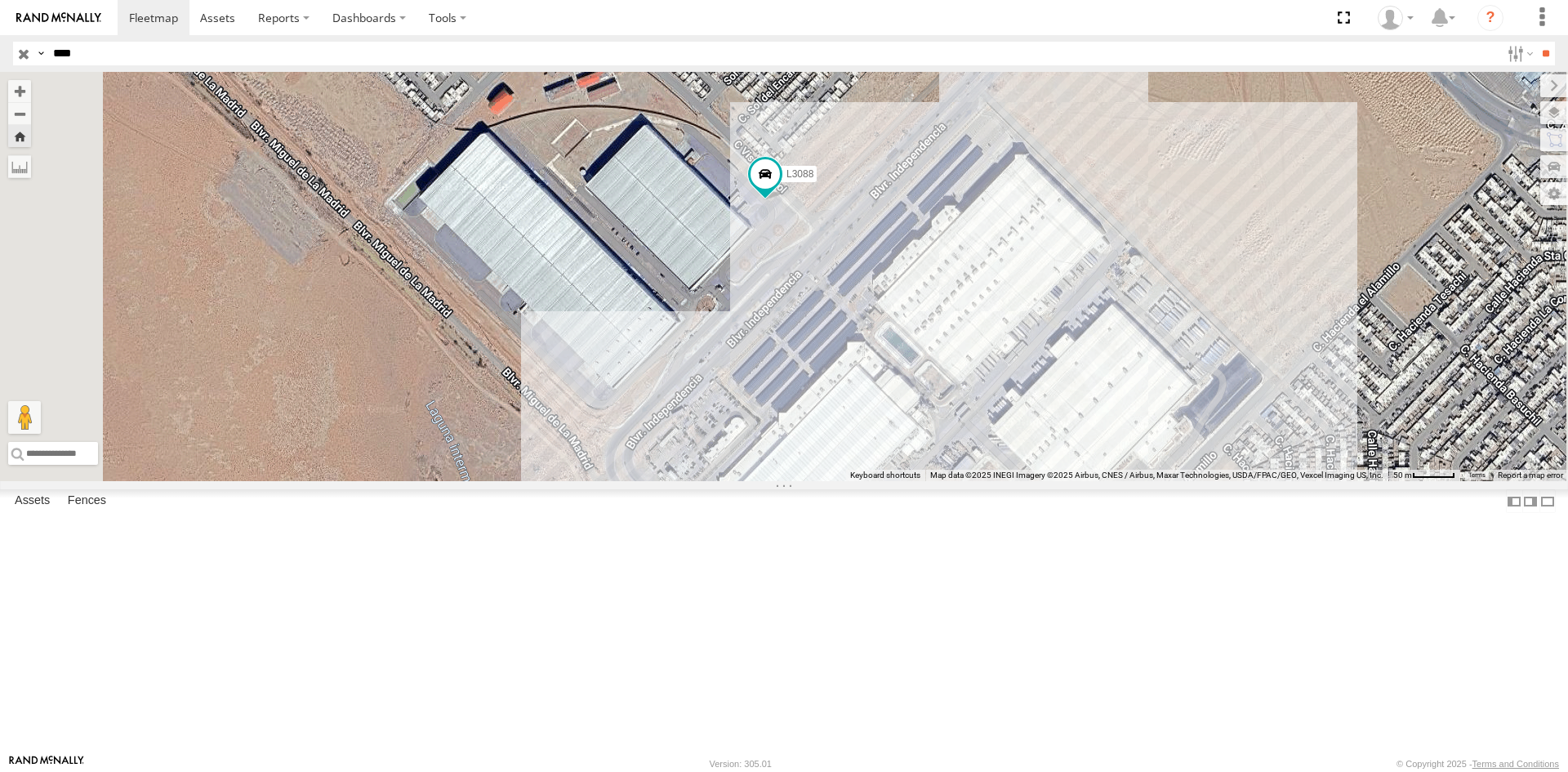
click at [0, 0] on div "L3088 FLEXTRANSFER" at bounding box center [0, 0] width 0 height 0
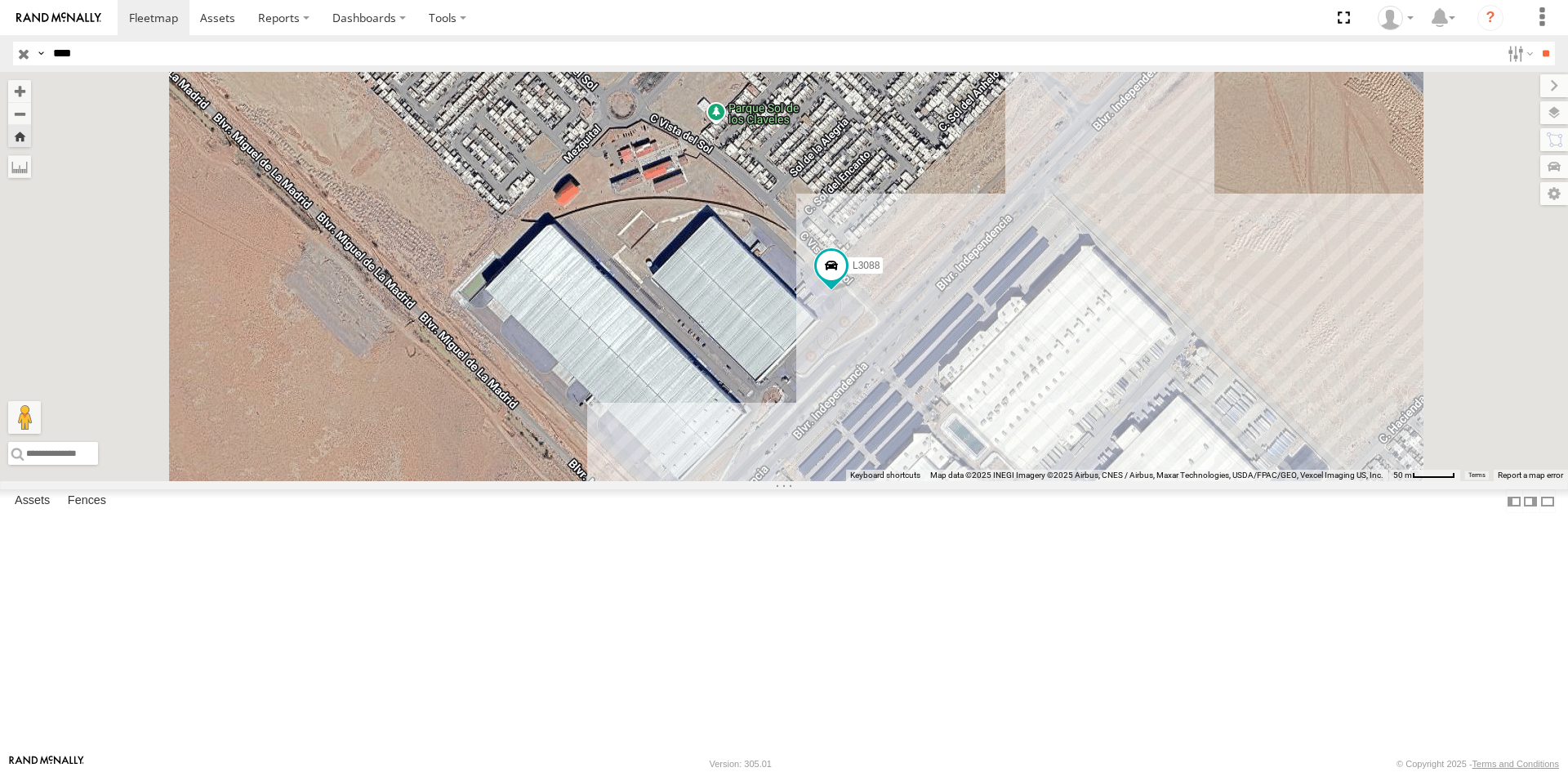
drag, startPoint x: 986, startPoint y: 559, endPoint x: 960, endPoint y: 490, distance: 73.7
click at [969, 481] on div "L3088" at bounding box center [784, 277] width 1568 height 409
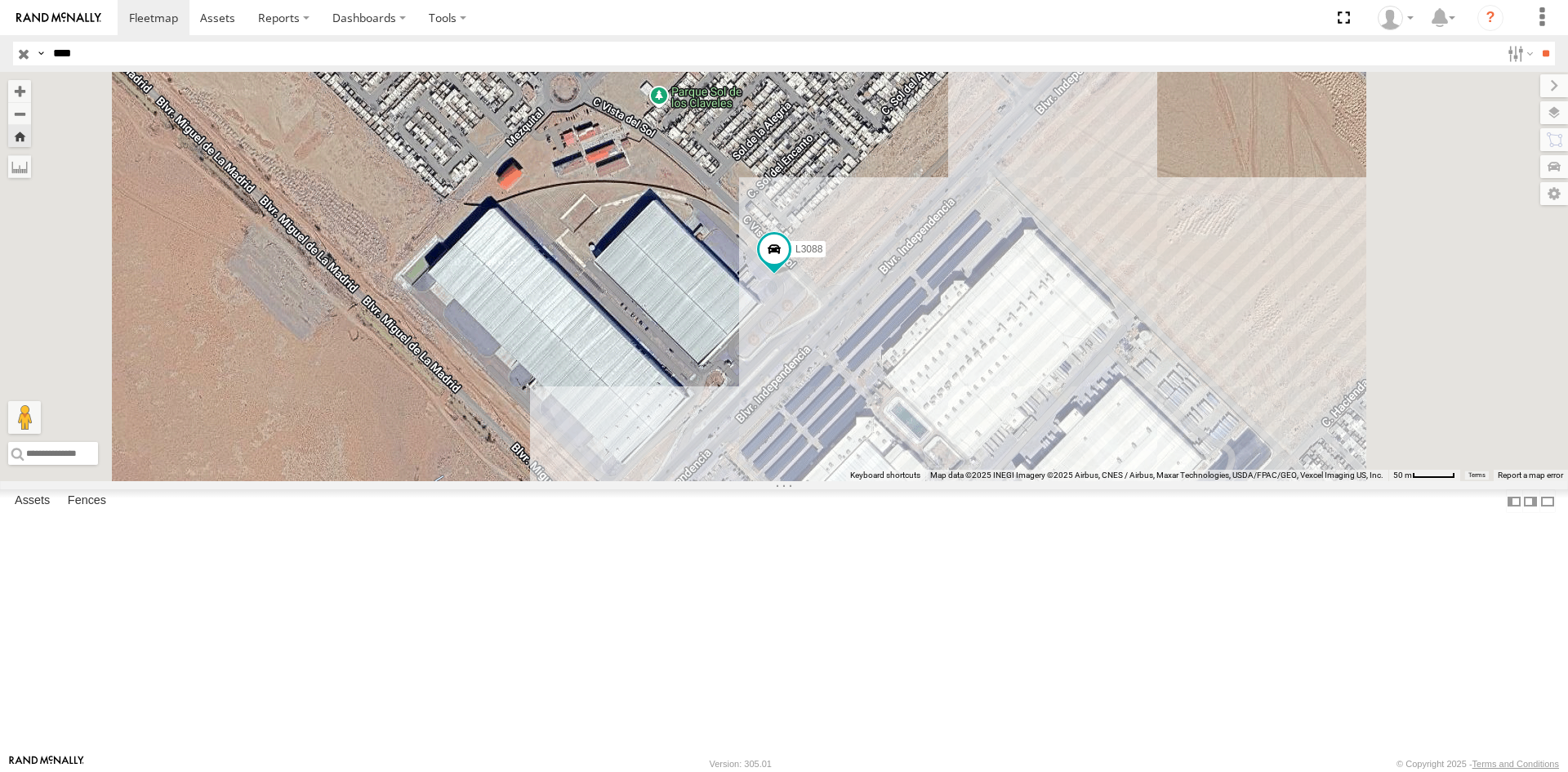
drag, startPoint x: 1010, startPoint y: 518, endPoint x: 948, endPoint y: 501, distance: 64.3
click at [948, 481] on div "L3088" at bounding box center [784, 277] width 1568 height 409
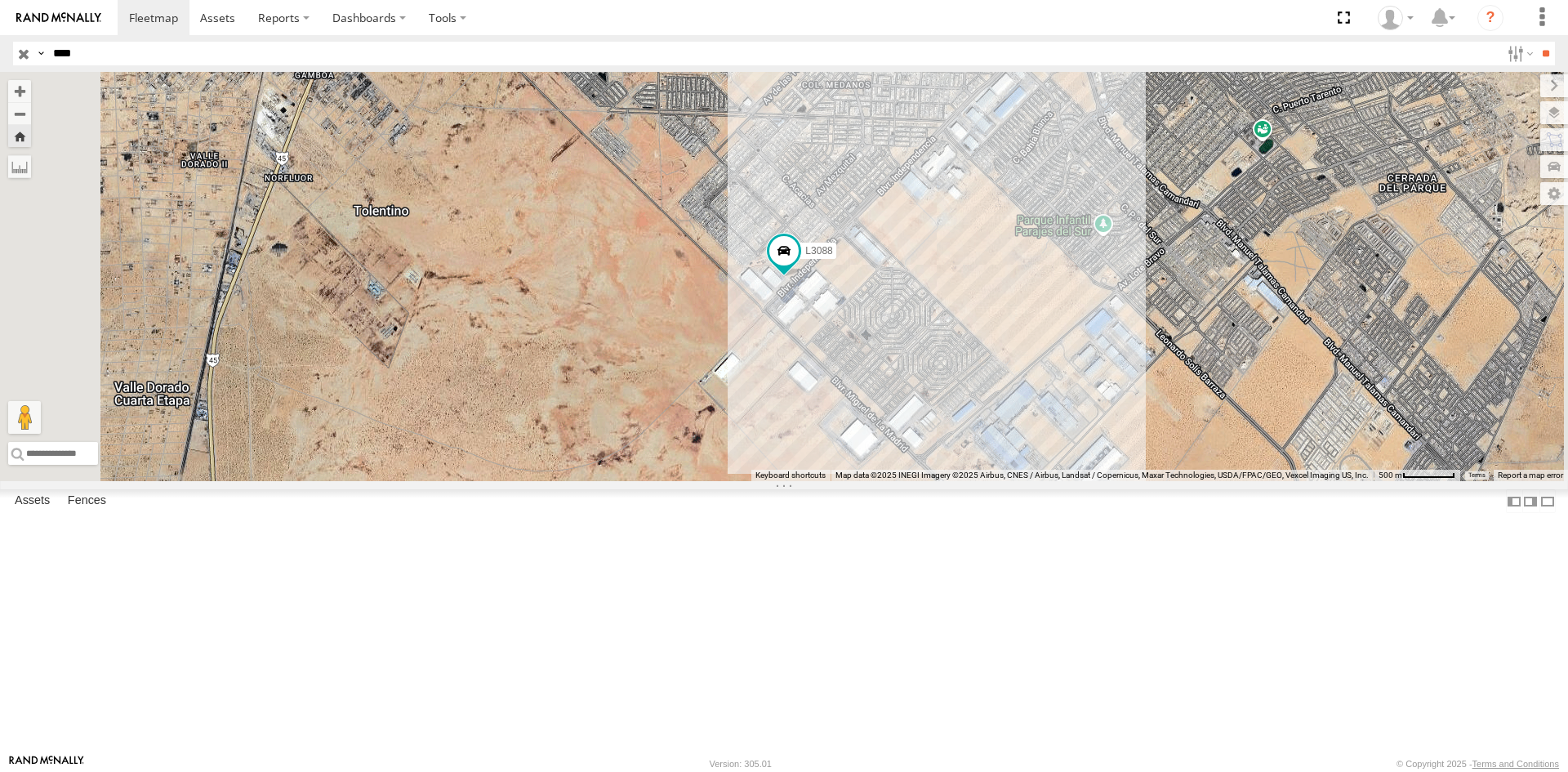
click at [0, 0] on div "FLEXTRANSFER" at bounding box center [0, 0] width 0 height 0
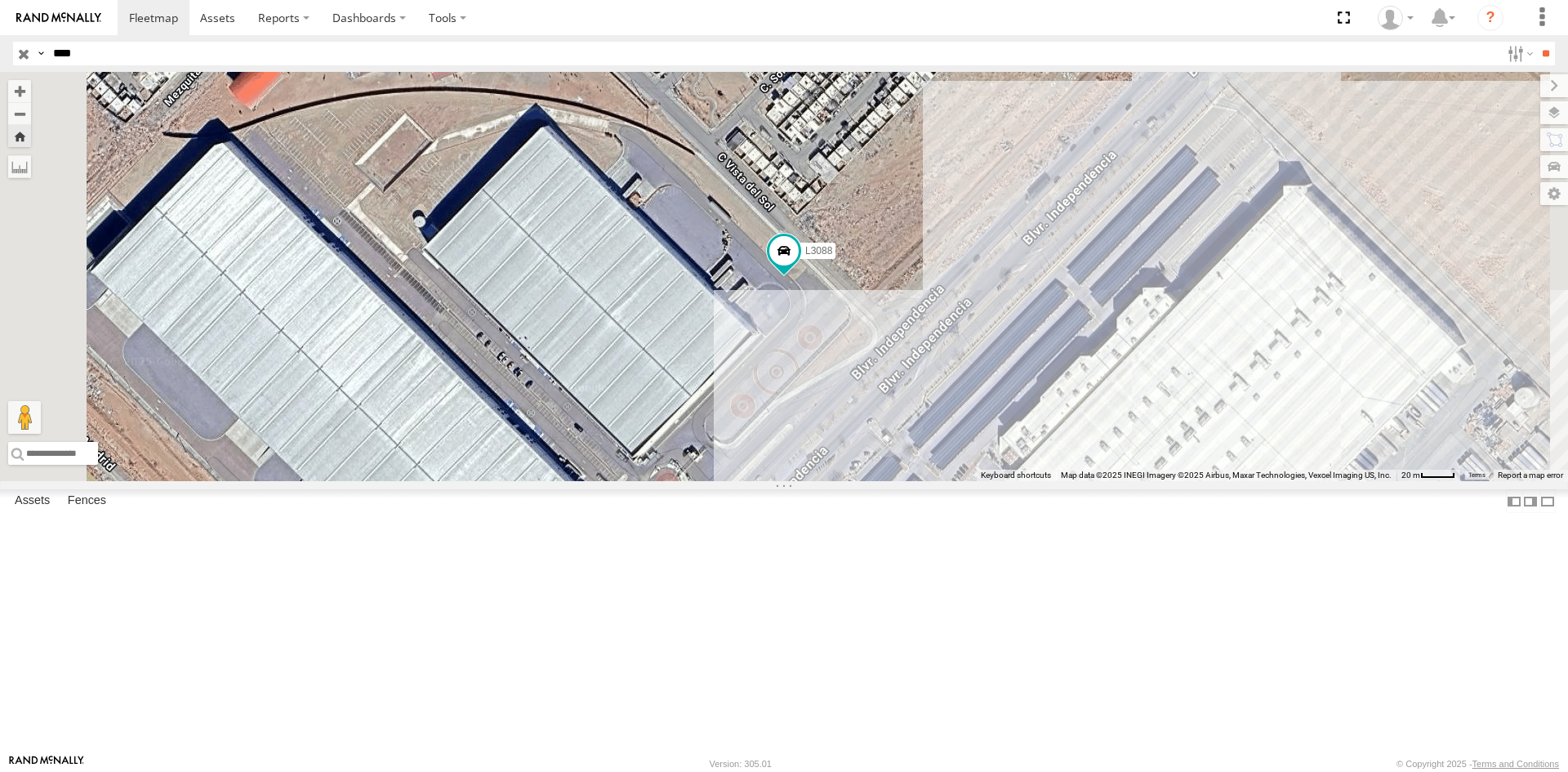
click at [0, 0] on div "L3088 FLEXTRANSFER Calle Vista del Sol Fraccionamiento Praderas del Sol 31.5774…" at bounding box center [0, 0] width 0 height 0
click at [0, 0] on div "FLEXTRANSFER" at bounding box center [0, 0] width 0 height 0
click at [0, 0] on div "L3088 FLEXTRANSFER Calle Vista del Sol Fraccionamiento Praderas del Sol 31.5774…" at bounding box center [0, 0] width 0 height 0
click at [0, 0] on div "FLEXTRANSFER" at bounding box center [0, 0] width 0 height 0
click at [0, 0] on div "L3088" at bounding box center [0, 0] width 0 height 0
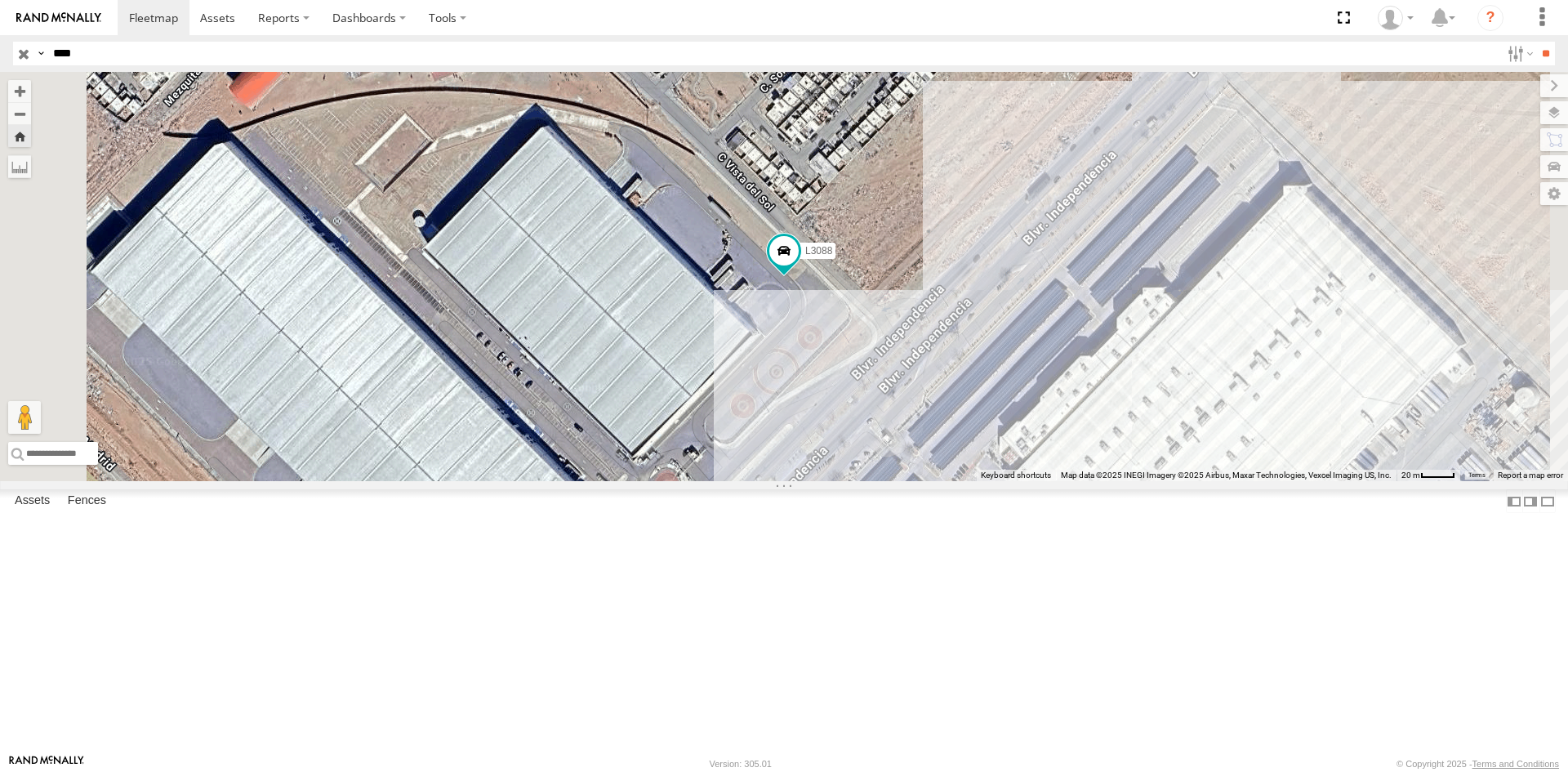
click at [0, 0] on div at bounding box center [0, 0] width 0 height 0
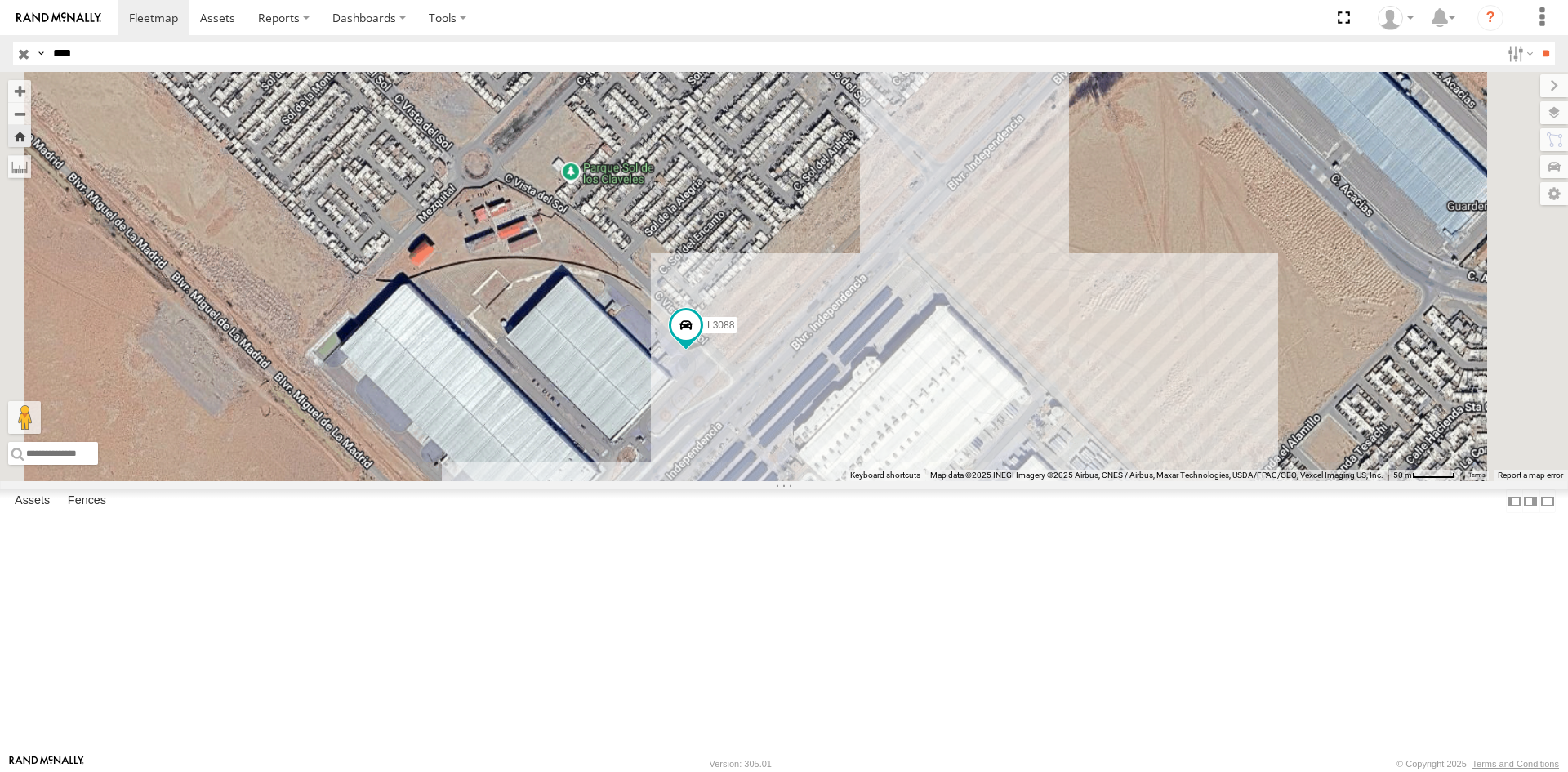
drag, startPoint x: 798, startPoint y: 621, endPoint x: 795, endPoint y: 558, distance: 63.1
click at [795, 481] on div "L3088" at bounding box center [784, 277] width 1568 height 409
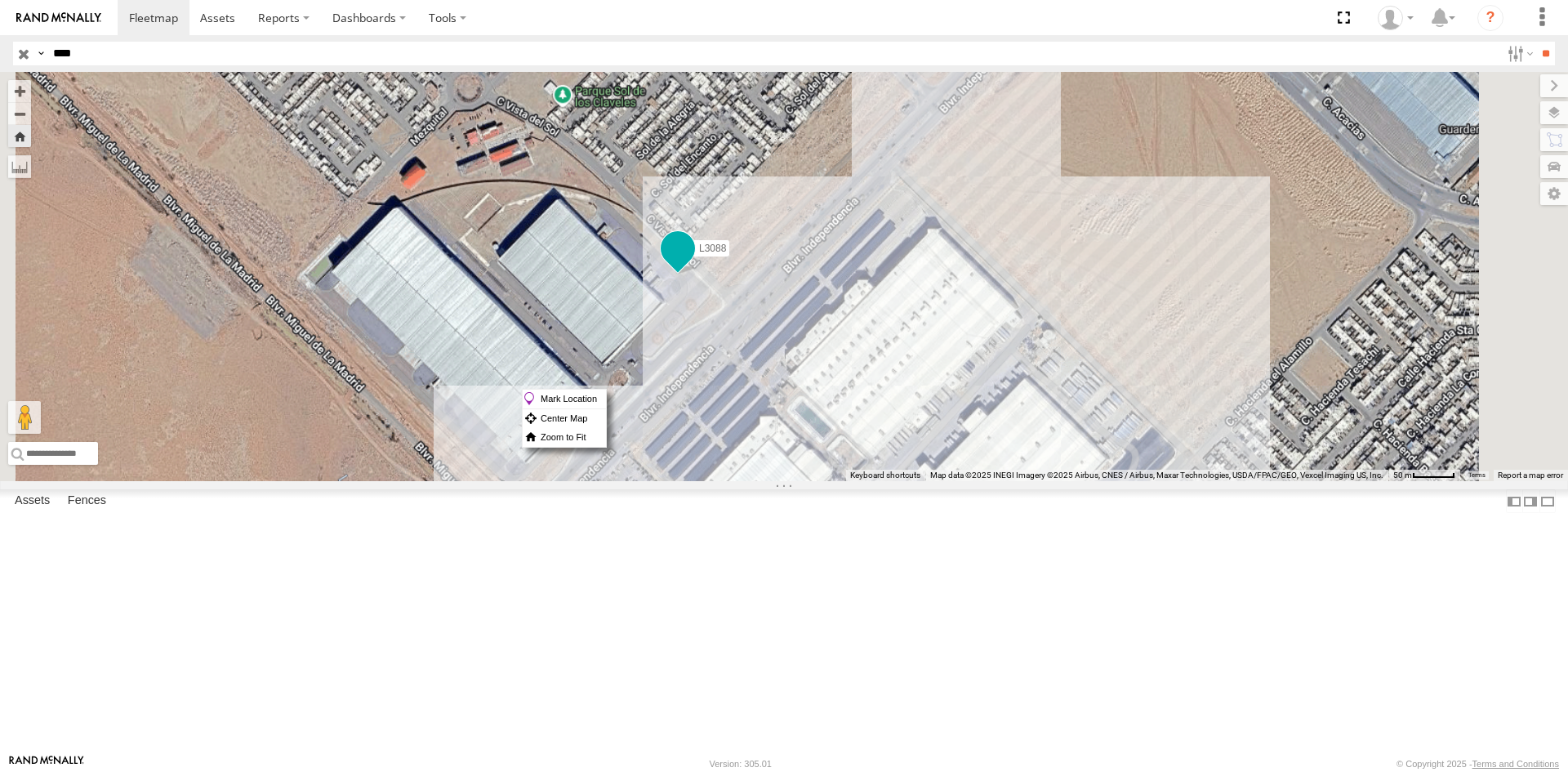
drag, startPoint x: 930, startPoint y: 389, endPoint x: 915, endPoint y: 388, distance: 15.0
click at [726, 254] on span "L3088" at bounding box center [712, 248] width 27 height 11
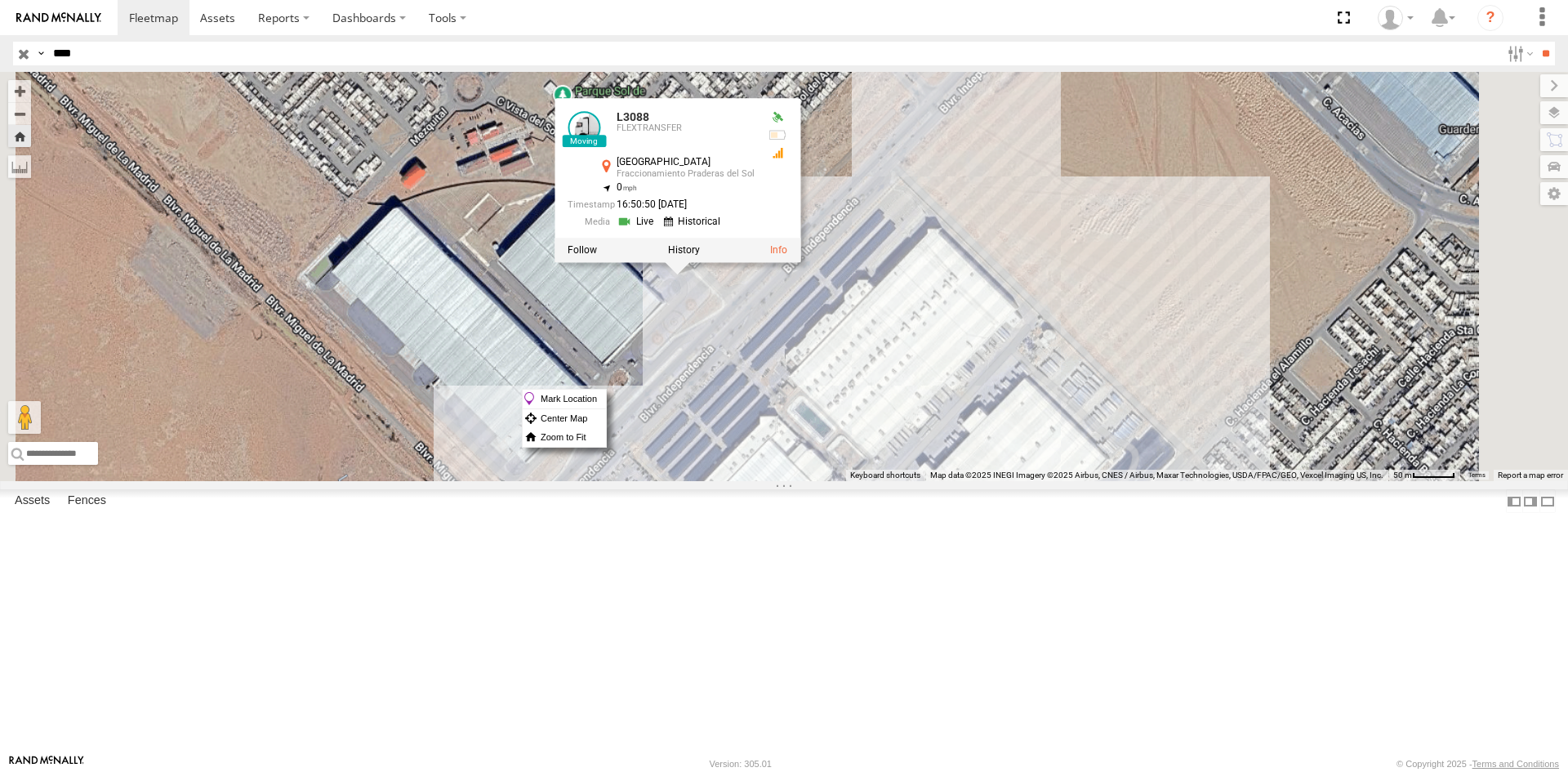
click at [1046, 328] on div "L3088 L3088 FLEXTRANSFER Calle Vista del Sol Fraccionamiento Praderas del Sol 3…" at bounding box center [784, 277] width 1568 height 409
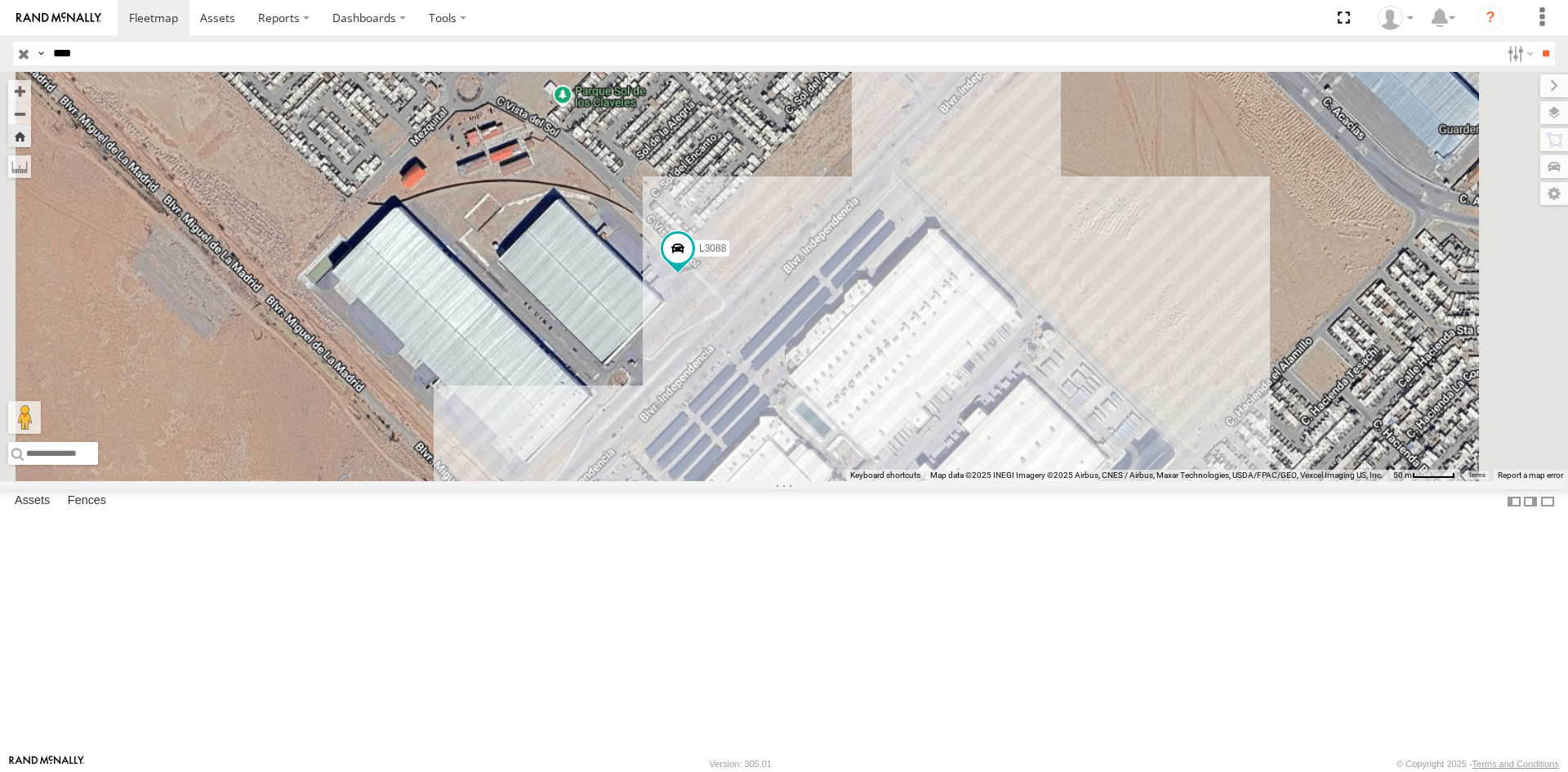
click at [0, 0] on div "L3088" at bounding box center [0, 0] width 0 height 0
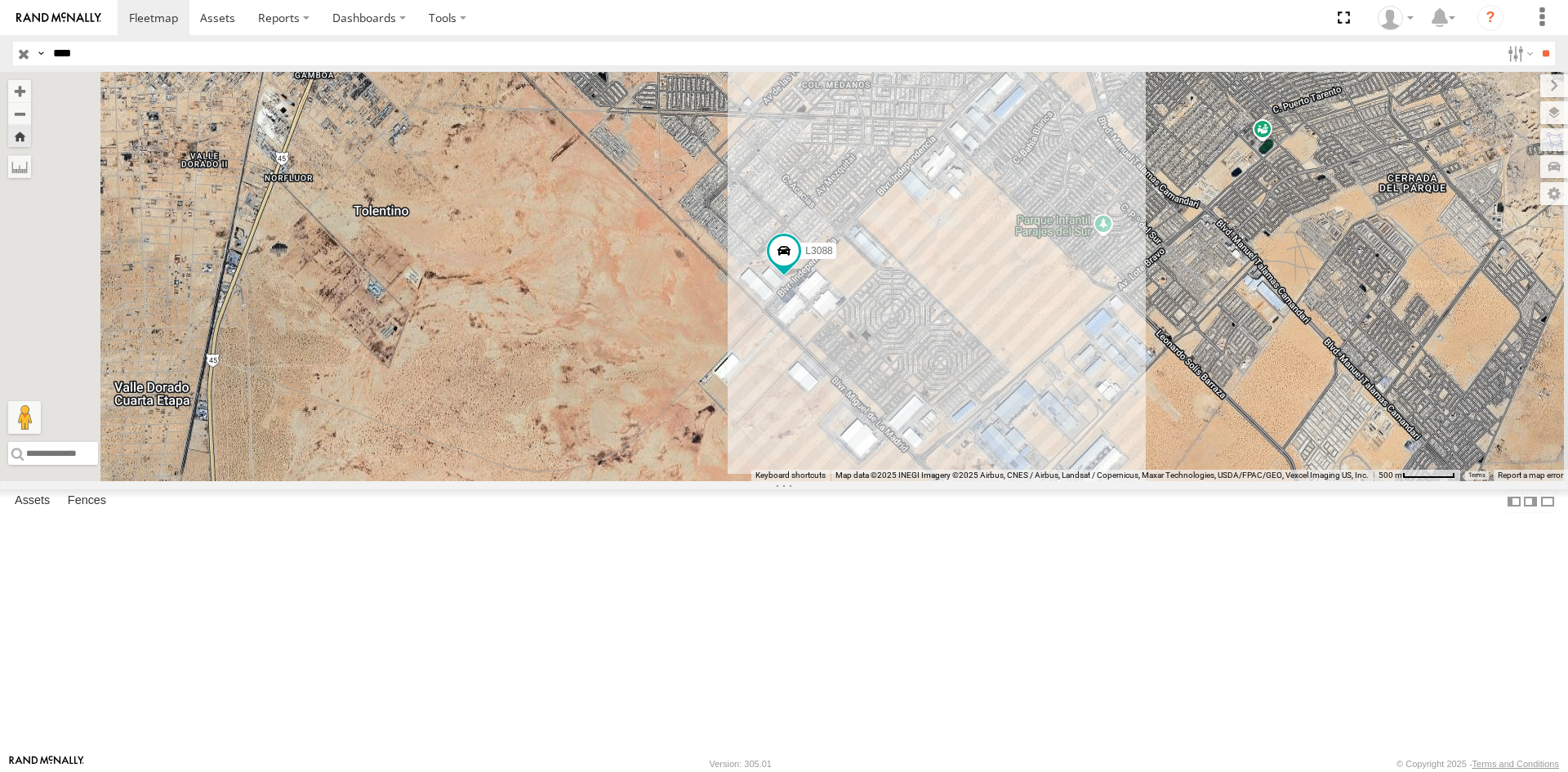
click at [0, 0] on div "FLEXTRANSFER" at bounding box center [0, 0] width 0 height 0
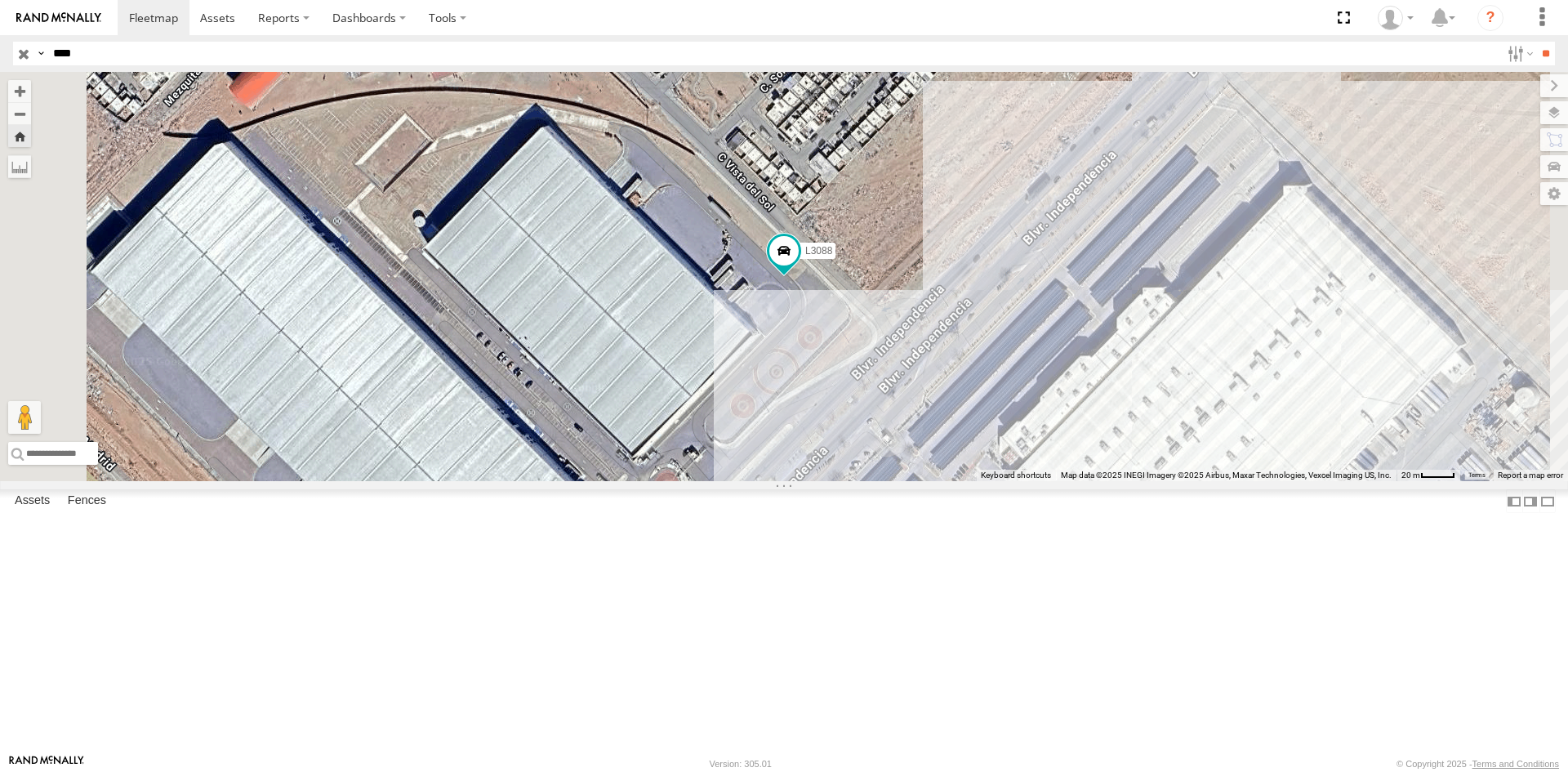
click at [0, 0] on div "L3088" at bounding box center [0, 0] width 0 height 0
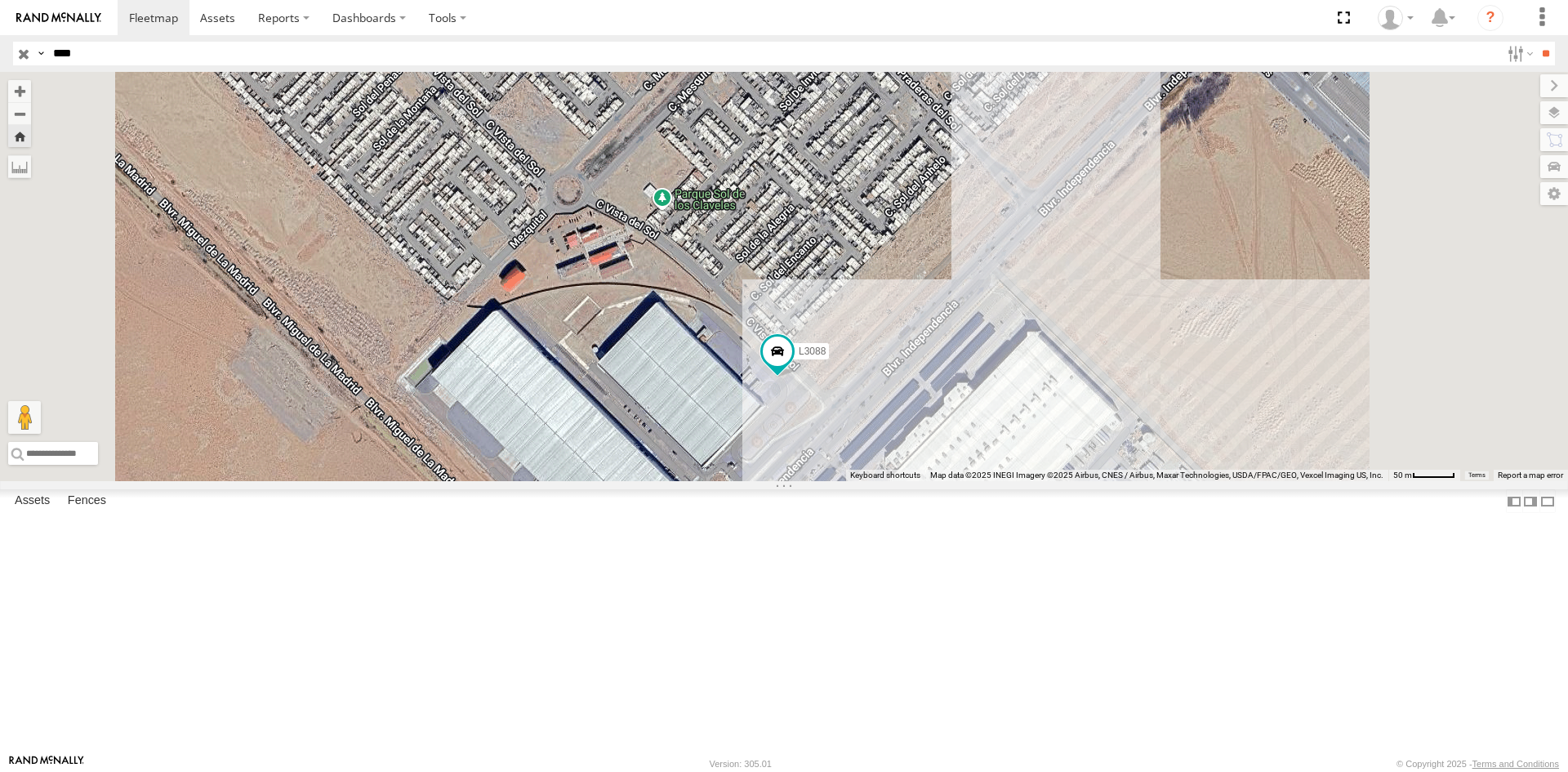
click at [953, 481] on div "L3088" at bounding box center [784, 277] width 1568 height 409
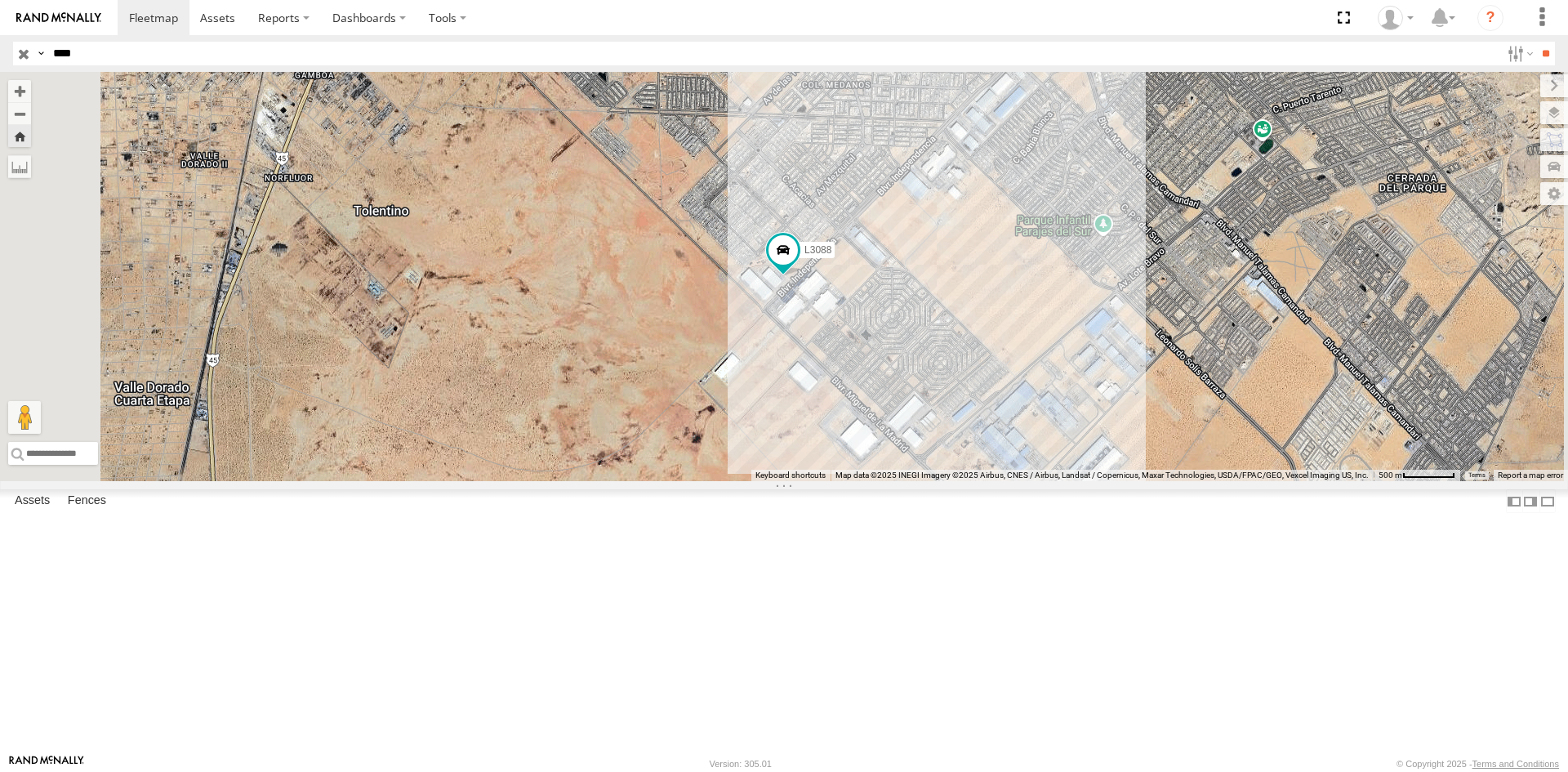
click at [0, 0] on div "FLEXTRANSFER" at bounding box center [0, 0] width 0 height 0
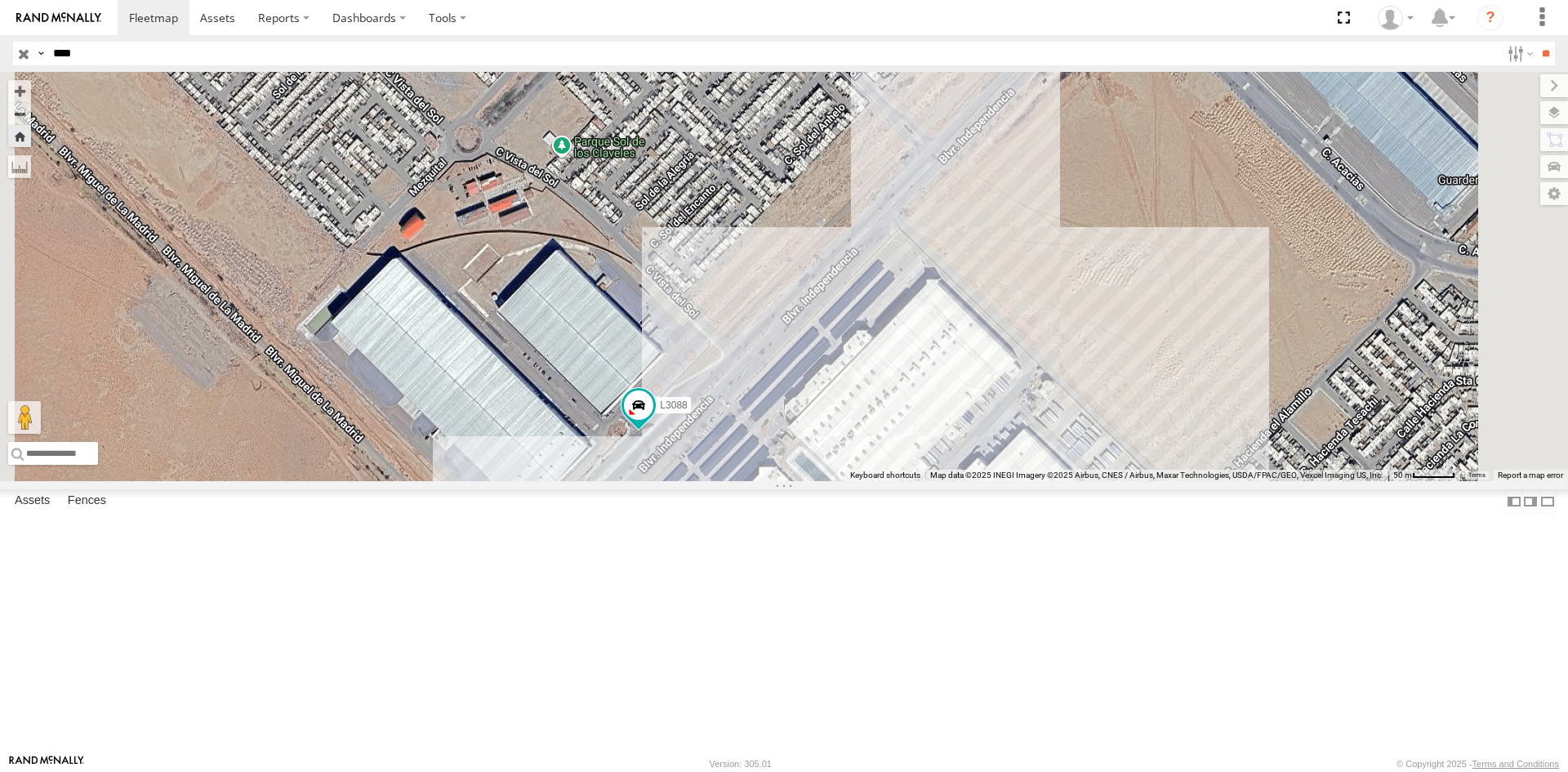
drag, startPoint x: 791, startPoint y: 603, endPoint x: 688, endPoint y: 599, distance: 103.1
click at [688, 481] on div "L3088" at bounding box center [784, 277] width 1568 height 409
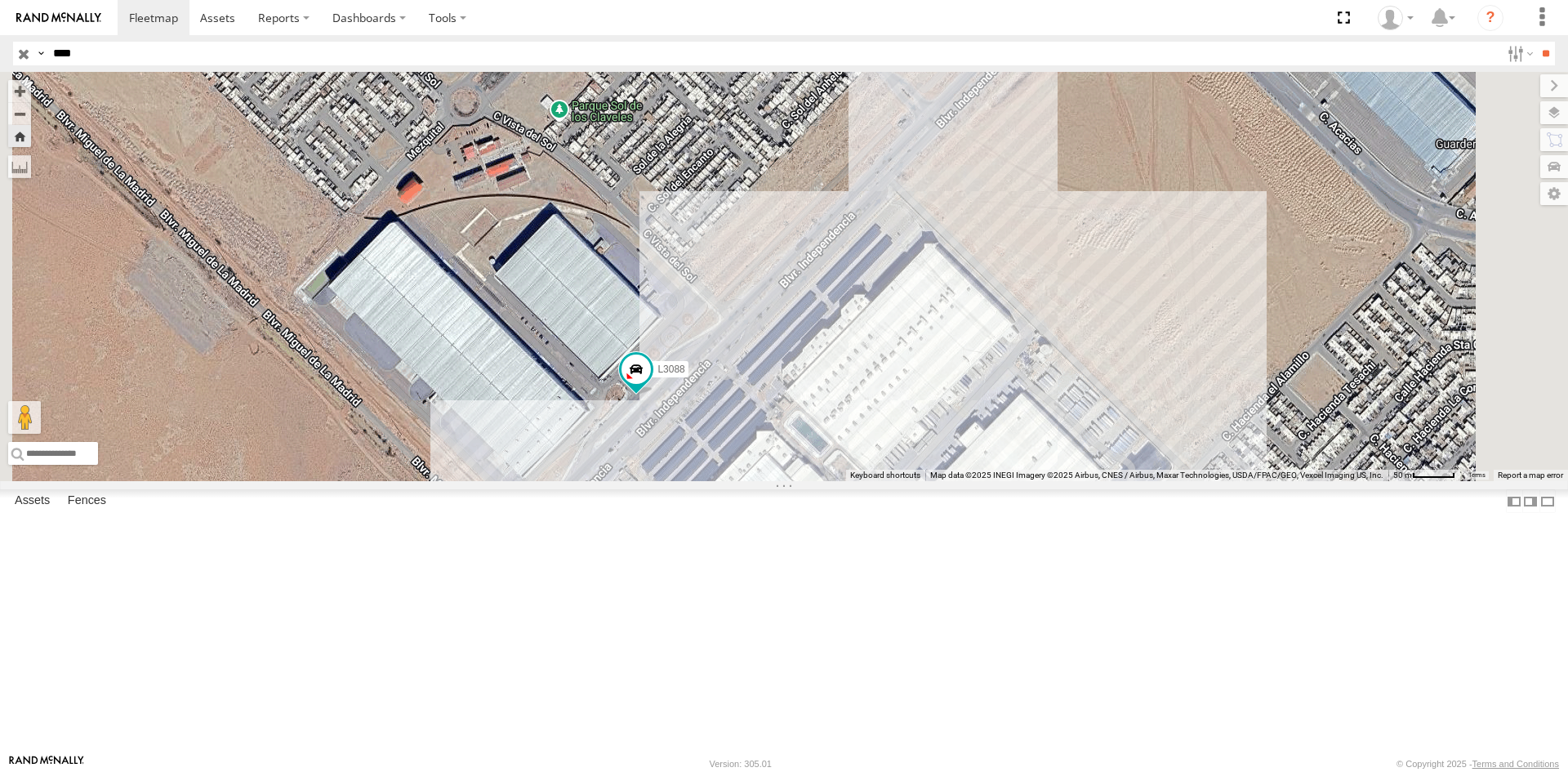
drag, startPoint x: 865, startPoint y: 640, endPoint x: 863, endPoint y: 582, distance: 58.0
click at [863, 481] on div "L3088" at bounding box center [784, 277] width 1568 height 409
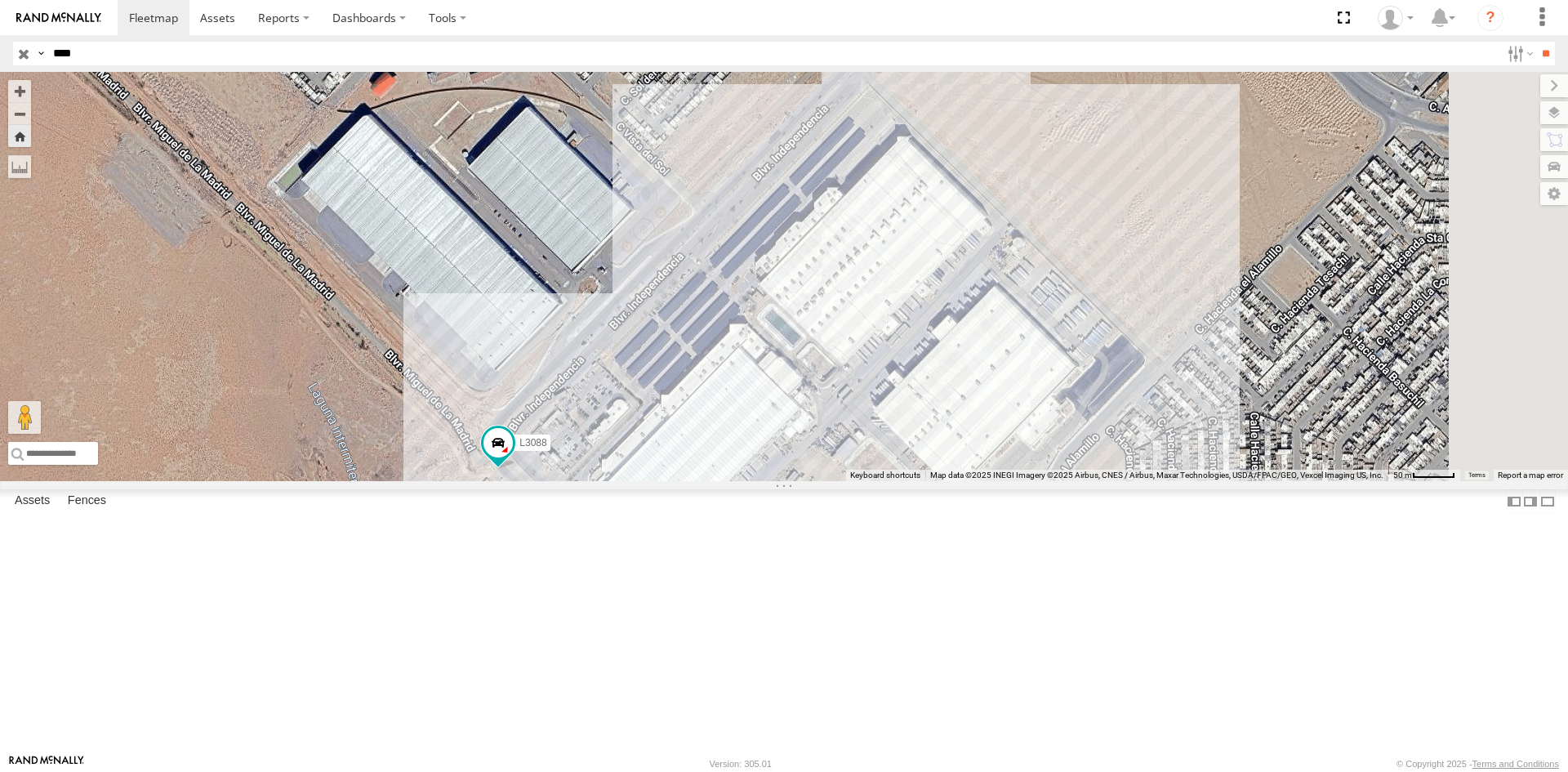
drag, startPoint x: 1051, startPoint y: 624, endPoint x: 964, endPoint y: 469, distance: 177.7
click at [968, 473] on div "L3088" at bounding box center [784, 277] width 1568 height 409
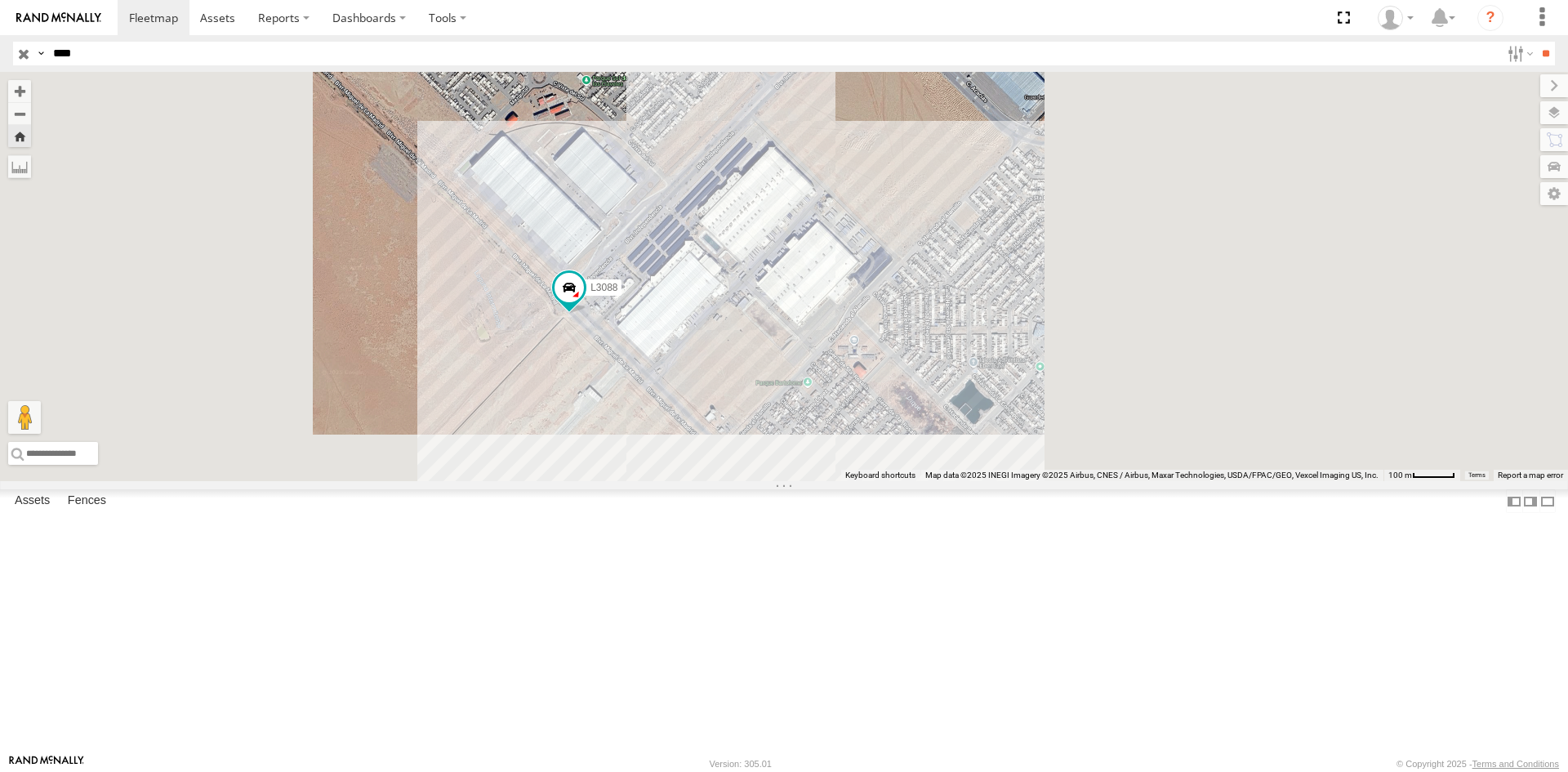
drag, startPoint x: 1018, startPoint y: 575, endPoint x: 961, endPoint y: 505, distance: 90.3
click at [961, 481] on div "L3088" at bounding box center [784, 277] width 1568 height 409
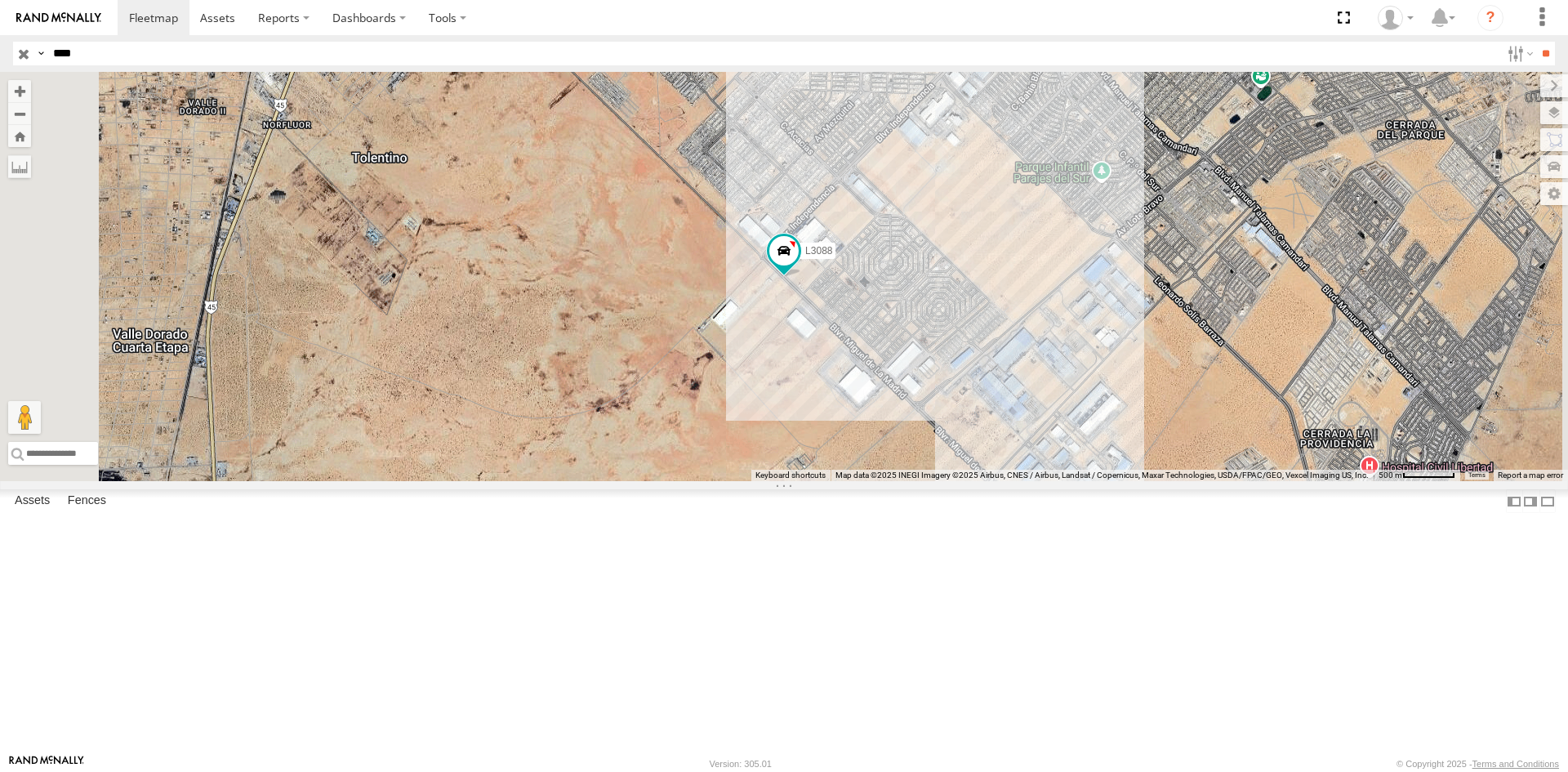
click at [0, 0] on div "L3088" at bounding box center [0, 0] width 0 height 0
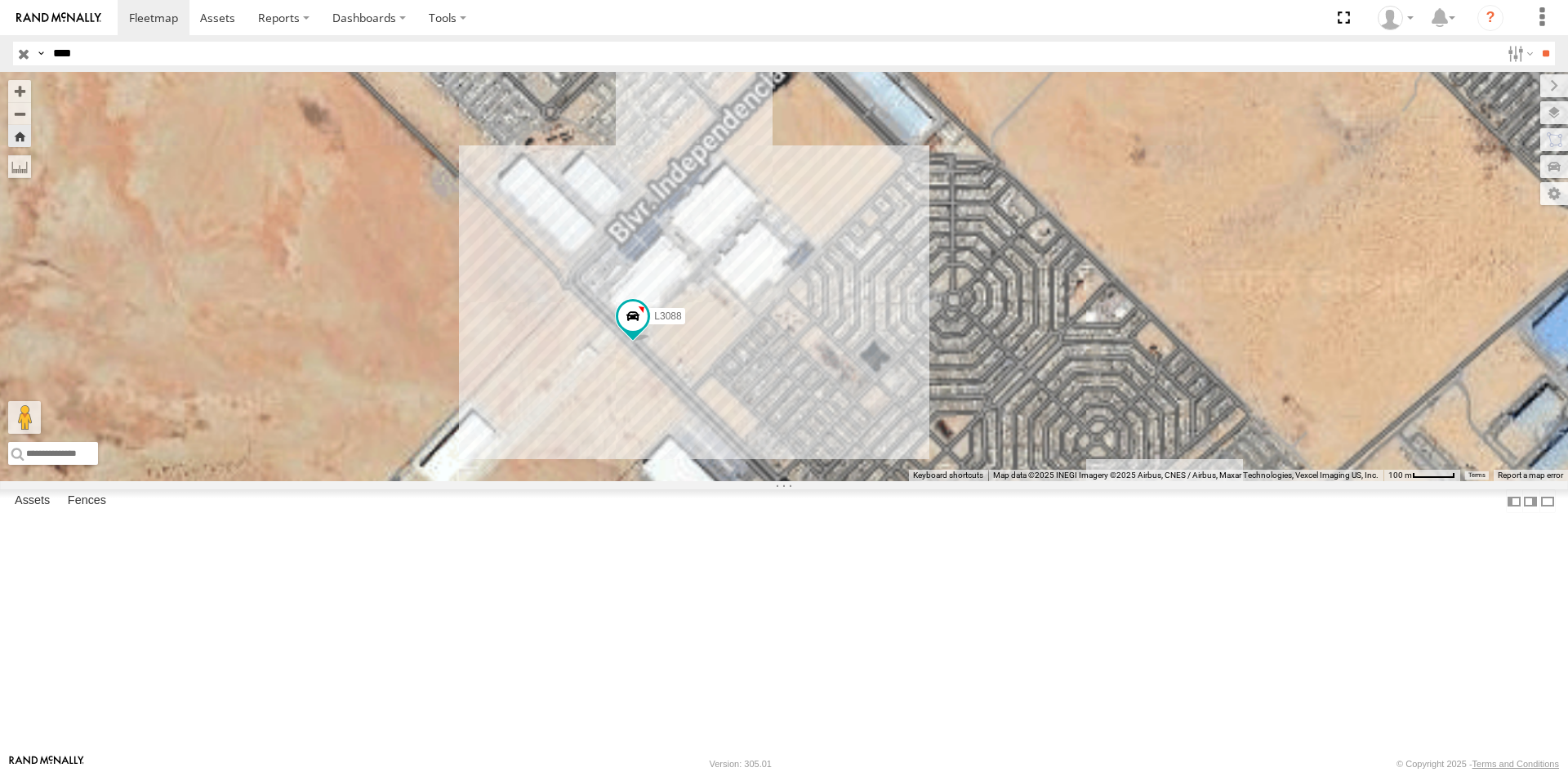
drag, startPoint x: 1180, startPoint y: 473, endPoint x: 935, endPoint y: 576, distance: 265.8
click at [935, 481] on div "L3088" at bounding box center [784, 277] width 1568 height 409
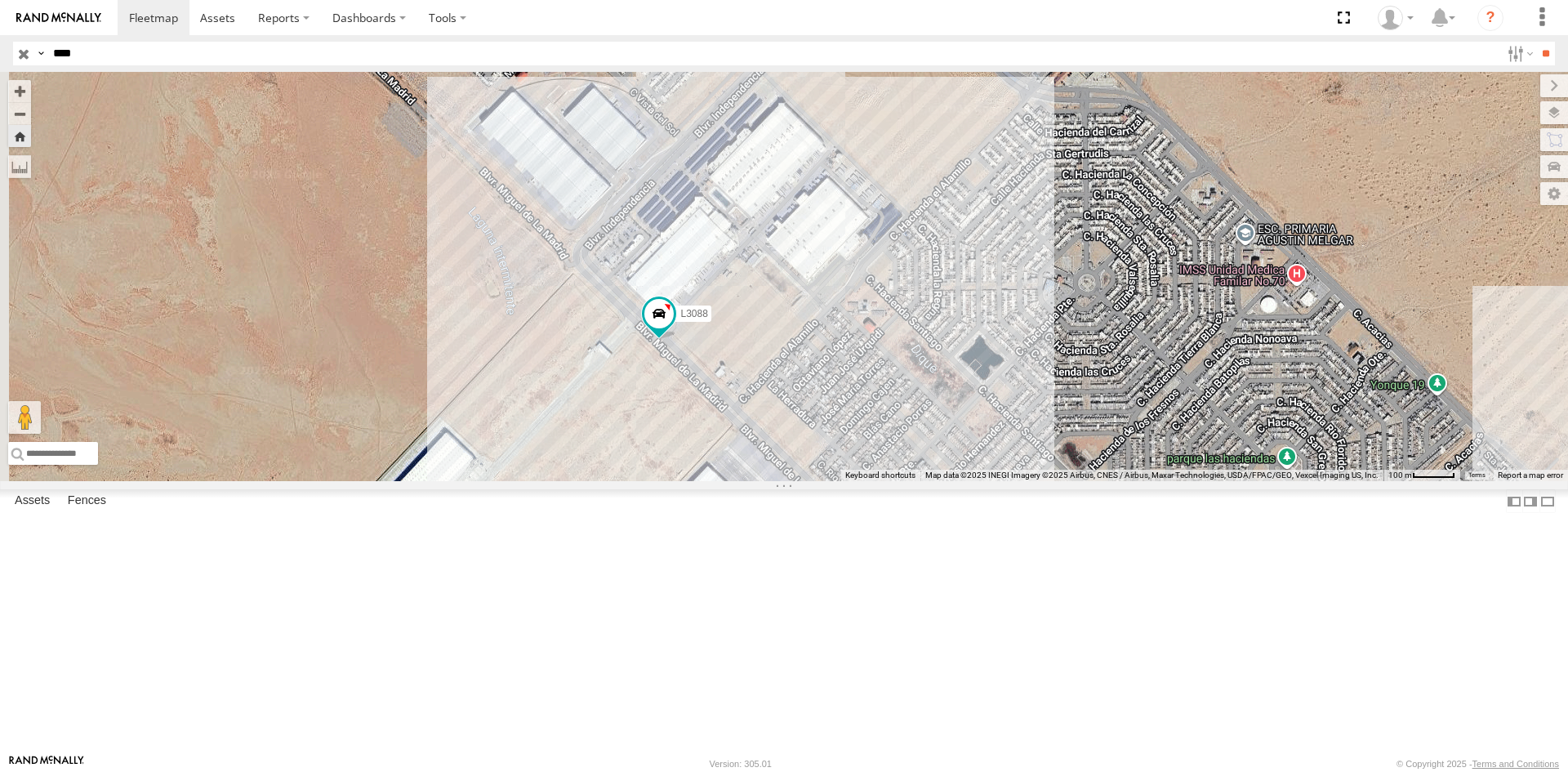
drag, startPoint x: 959, startPoint y: 560, endPoint x: 1159, endPoint y: 485, distance: 213.6
click at [1159, 481] on div "L3088" at bounding box center [784, 277] width 1568 height 409
